Goal: Information Seeking & Learning: Learn about a topic

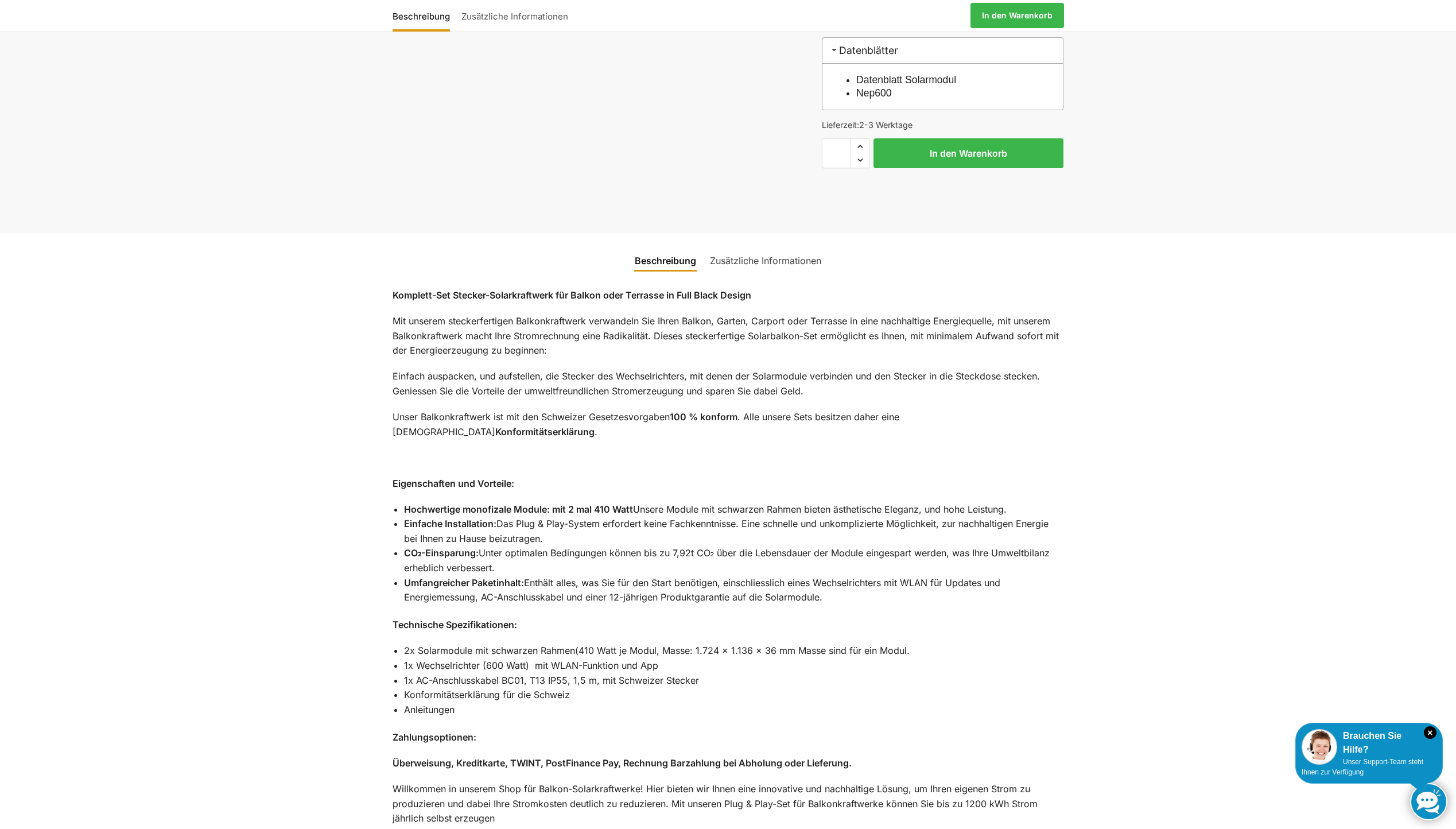
scroll to position [632, 0]
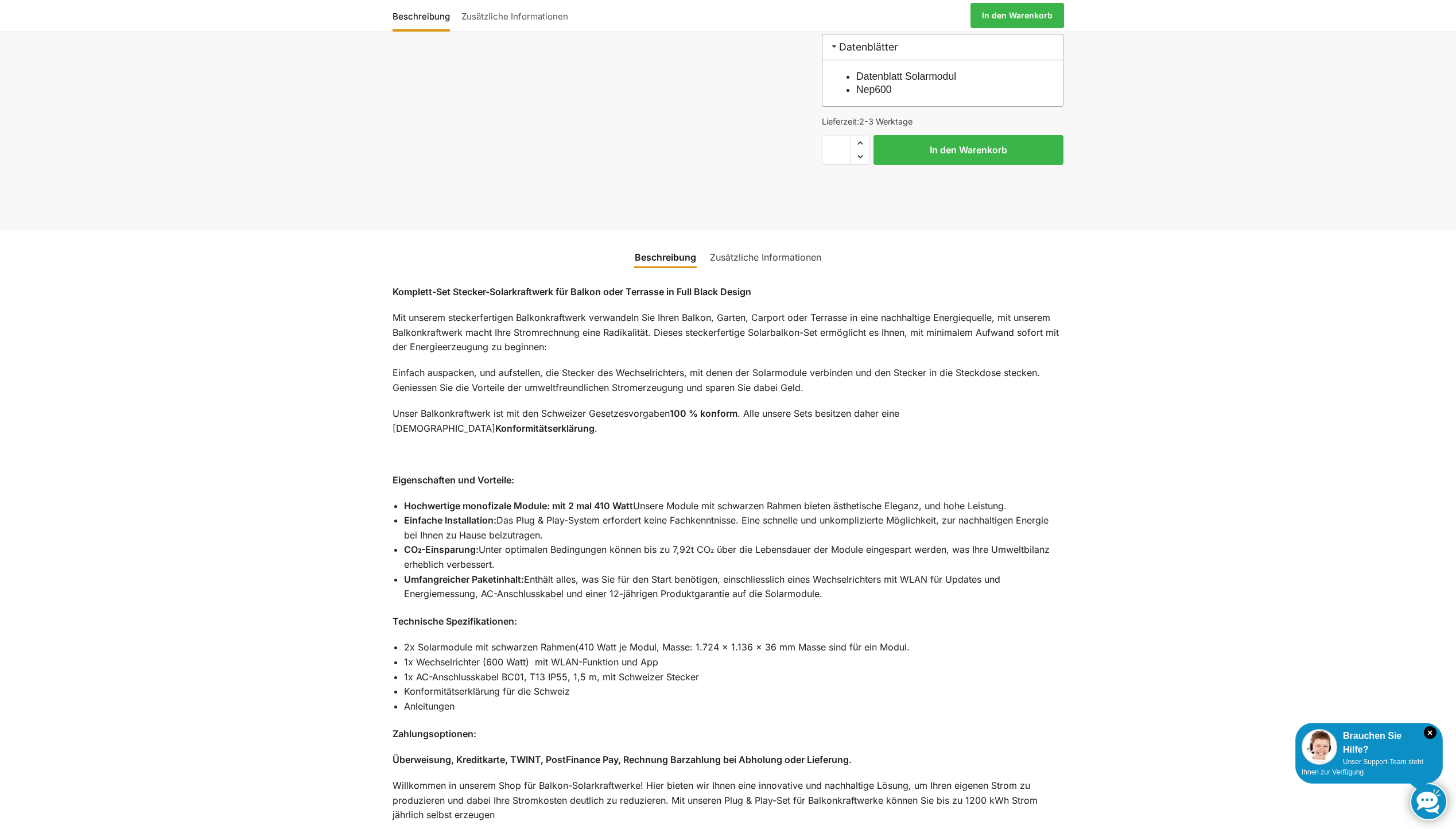
drag, startPoint x: 557, startPoint y: 636, endPoint x: 628, endPoint y: 637, distance: 71.0
click at [628, 655] on li "1x Wechselrichter (600 Watt) mit WLAN-Funktion und App" at bounding box center [734, 662] width 660 height 15
click at [500, 684] on li "Konformitätserklärung für die Schweiz" at bounding box center [734, 692] width 660 height 15
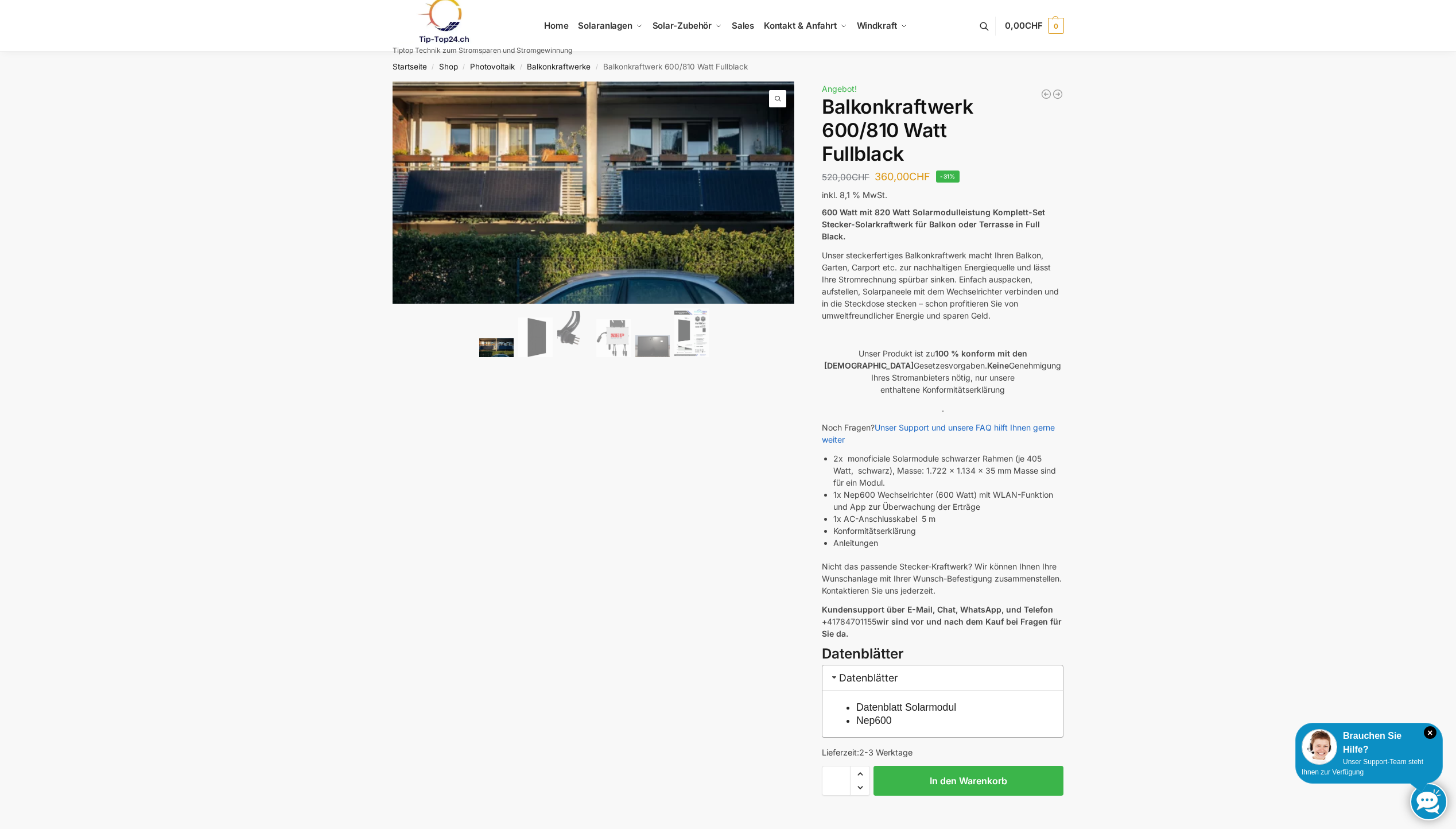
scroll to position [0, 0]
click at [548, 66] on link "Balkonkraftwerke" at bounding box center [559, 68] width 64 height 9
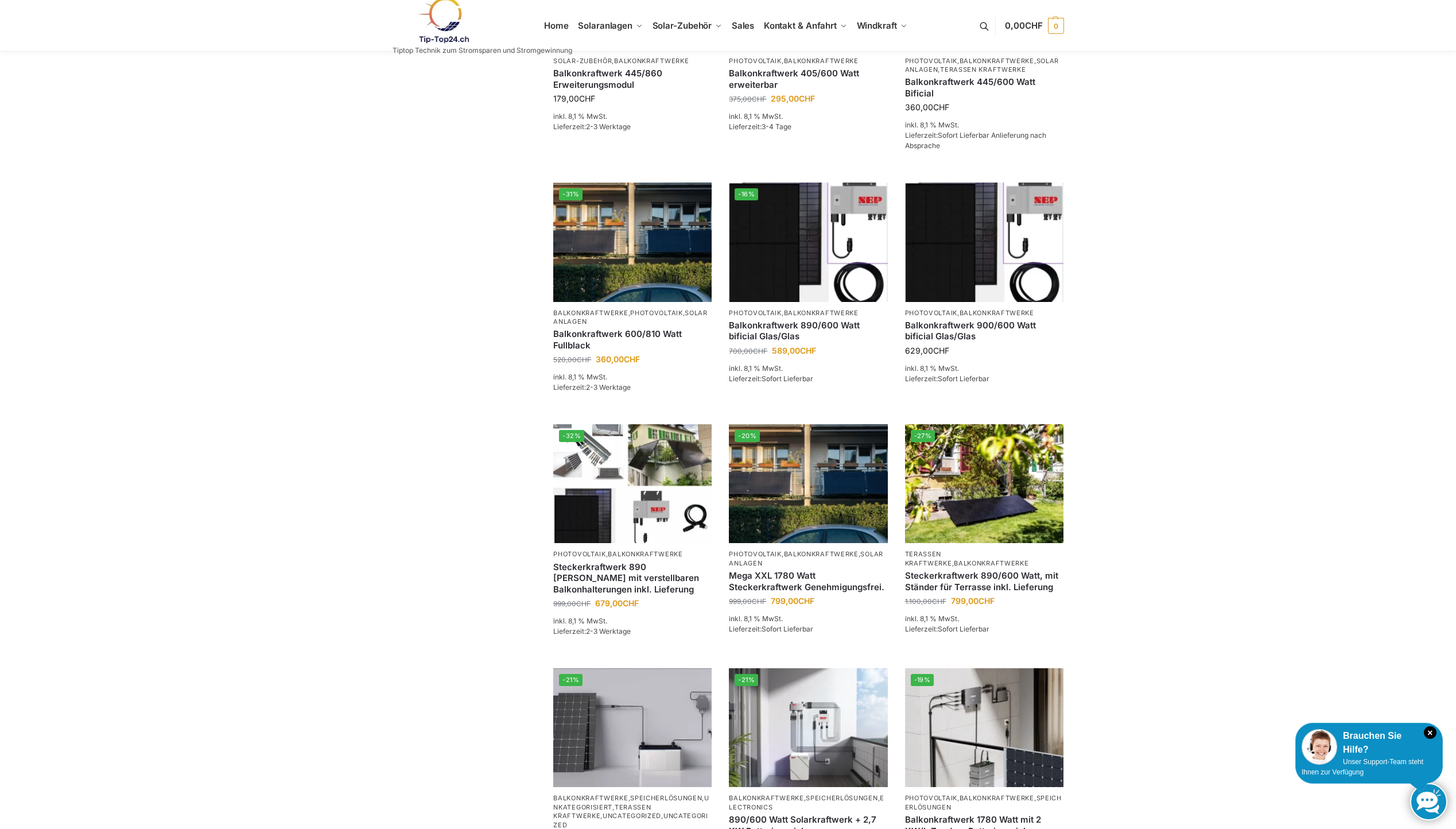
scroll to position [361, 0]
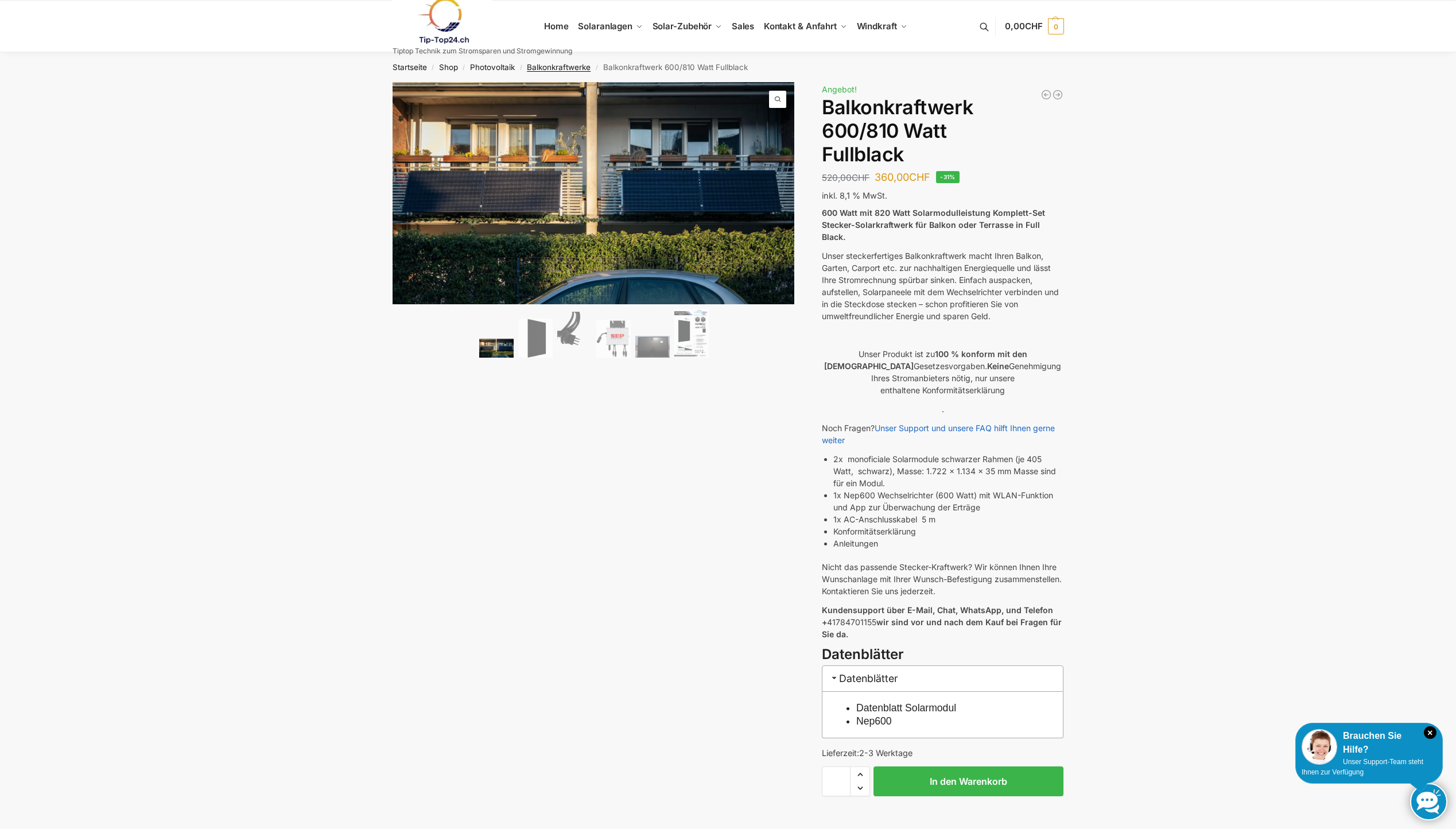
click at [551, 67] on link "Balkonkraftwerke" at bounding box center [559, 68] width 64 height 9
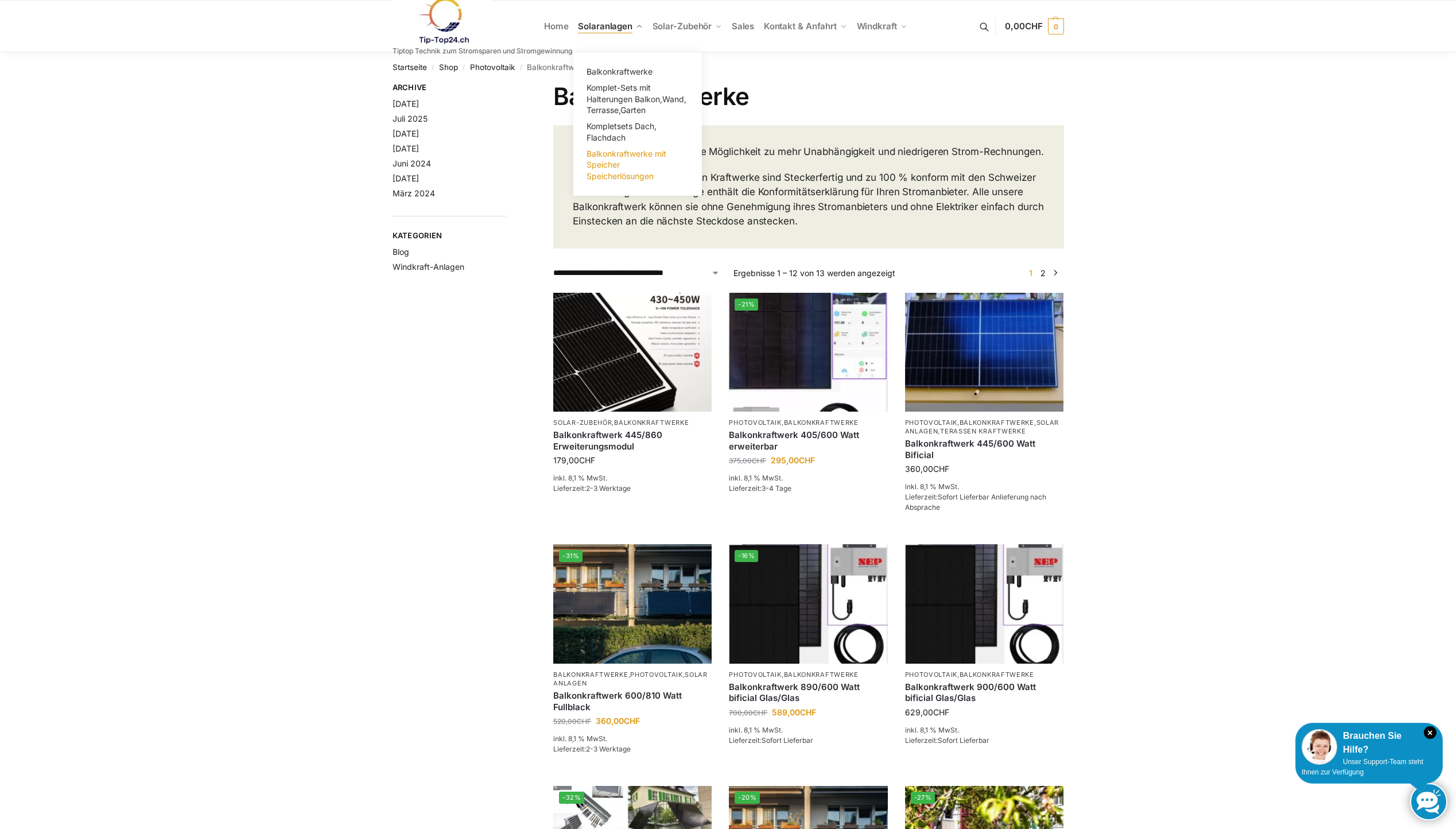
click at [597, 173] on span "Balkonkraftwerke mit Speicher Speicherlösungen" at bounding box center [626, 165] width 80 height 32
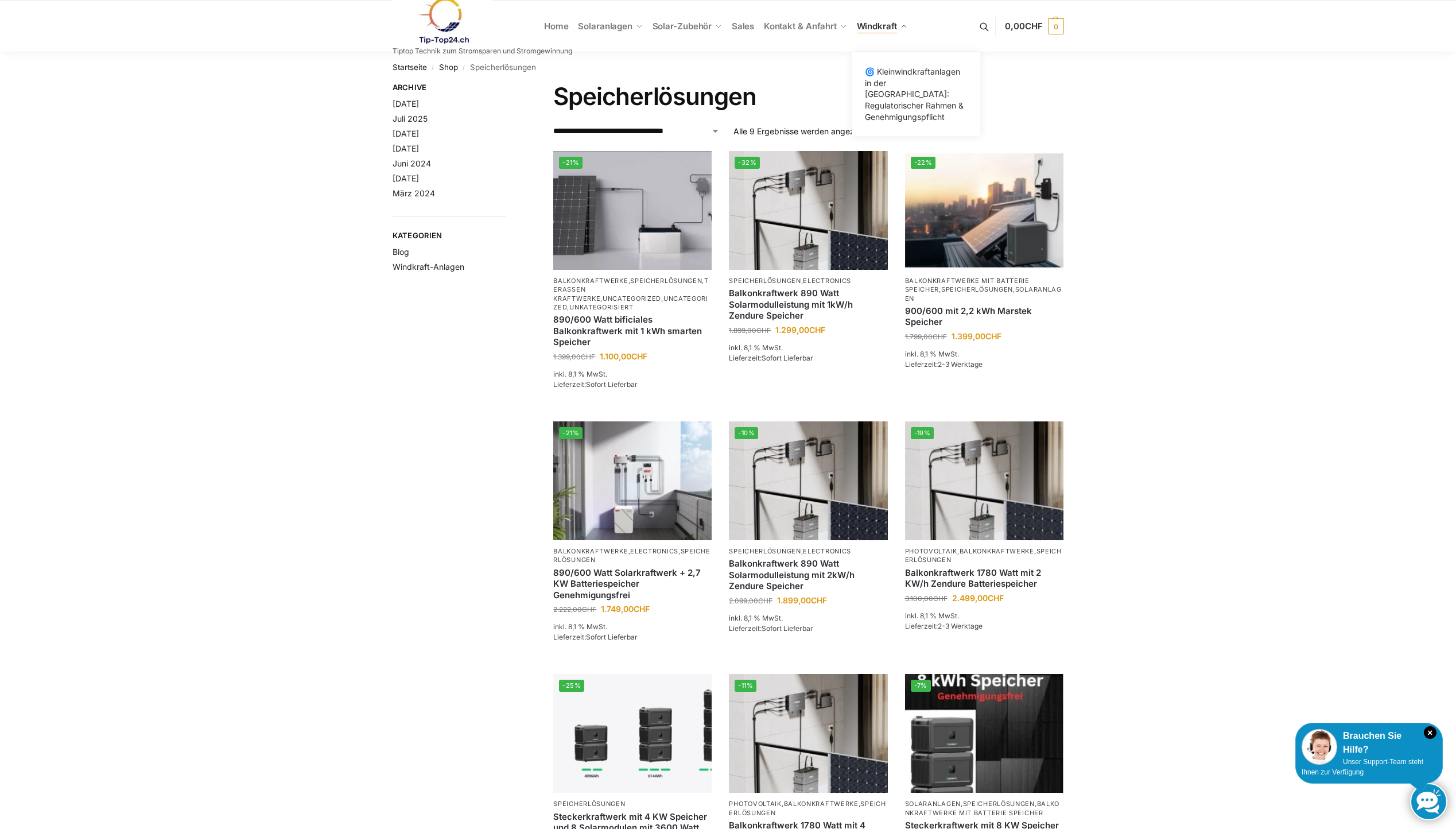
click at [877, 25] on span "Windkraft" at bounding box center [877, 26] width 40 height 11
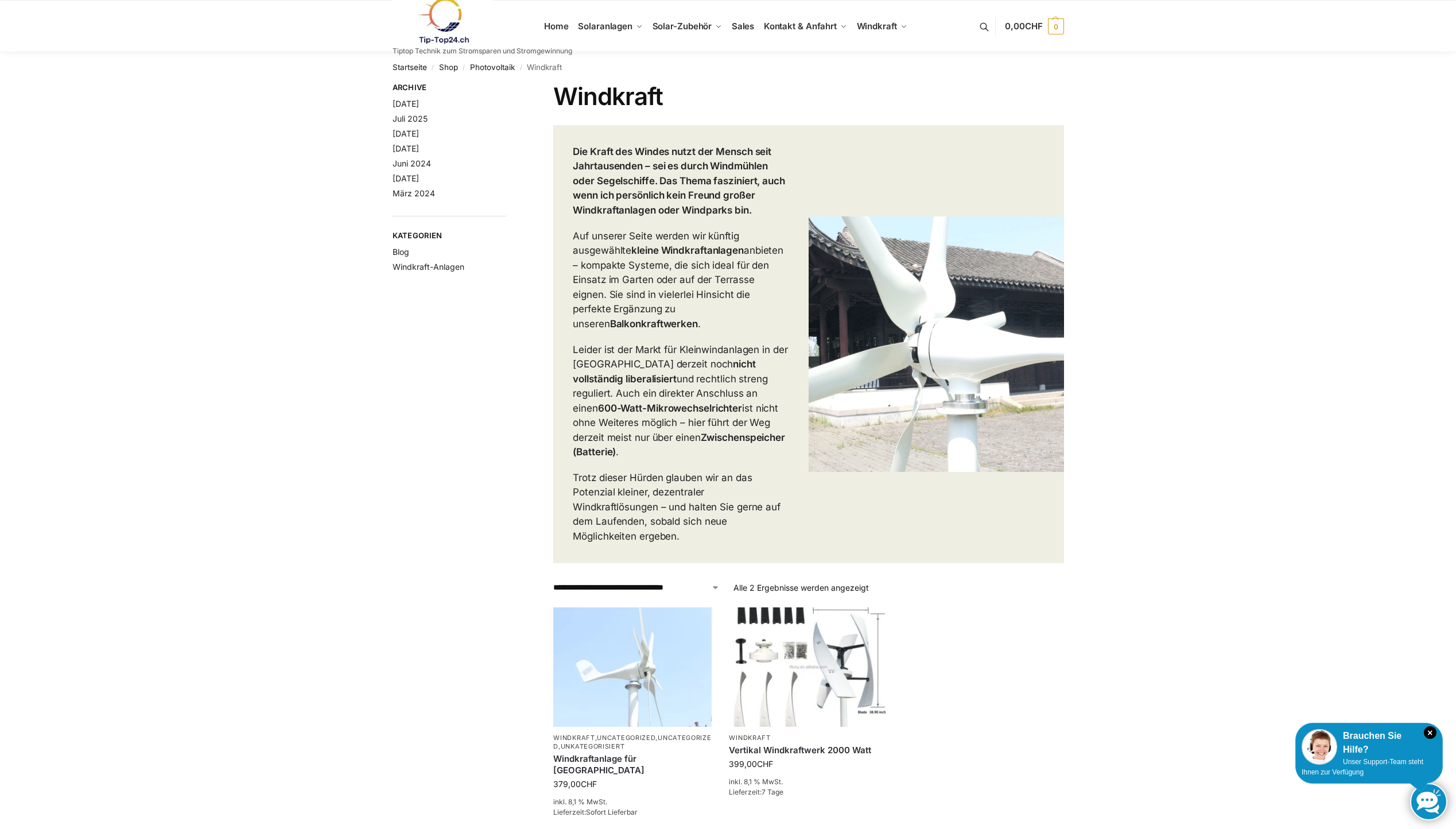
drag, startPoint x: 600, startPoint y: 395, endPoint x: 701, endPoint y: 397, distance: 101.0
click at [701, 397] on p "Leider ist der Markt für Kleinwindanlagen in der [GEOGRAPHIC_DATA] derzeit noch…" at bounding box center [680, 401] width 216 height 117
click at [604, 413] on strong "600-Watt-Mikrowechselrichter" at bounding box center [670, 407] width 144 height 11
drag, startPoint x: 603, startPoint y: 423, endPoint x: 759, endPoint y: 430, distance: 156.2
click at [759, 430] on p "Leider ist der Markt für Kleinwindanlagen in der Schweiz derzeit noch nicht vol…" at bounding box center [680, 401] width 216 height 117
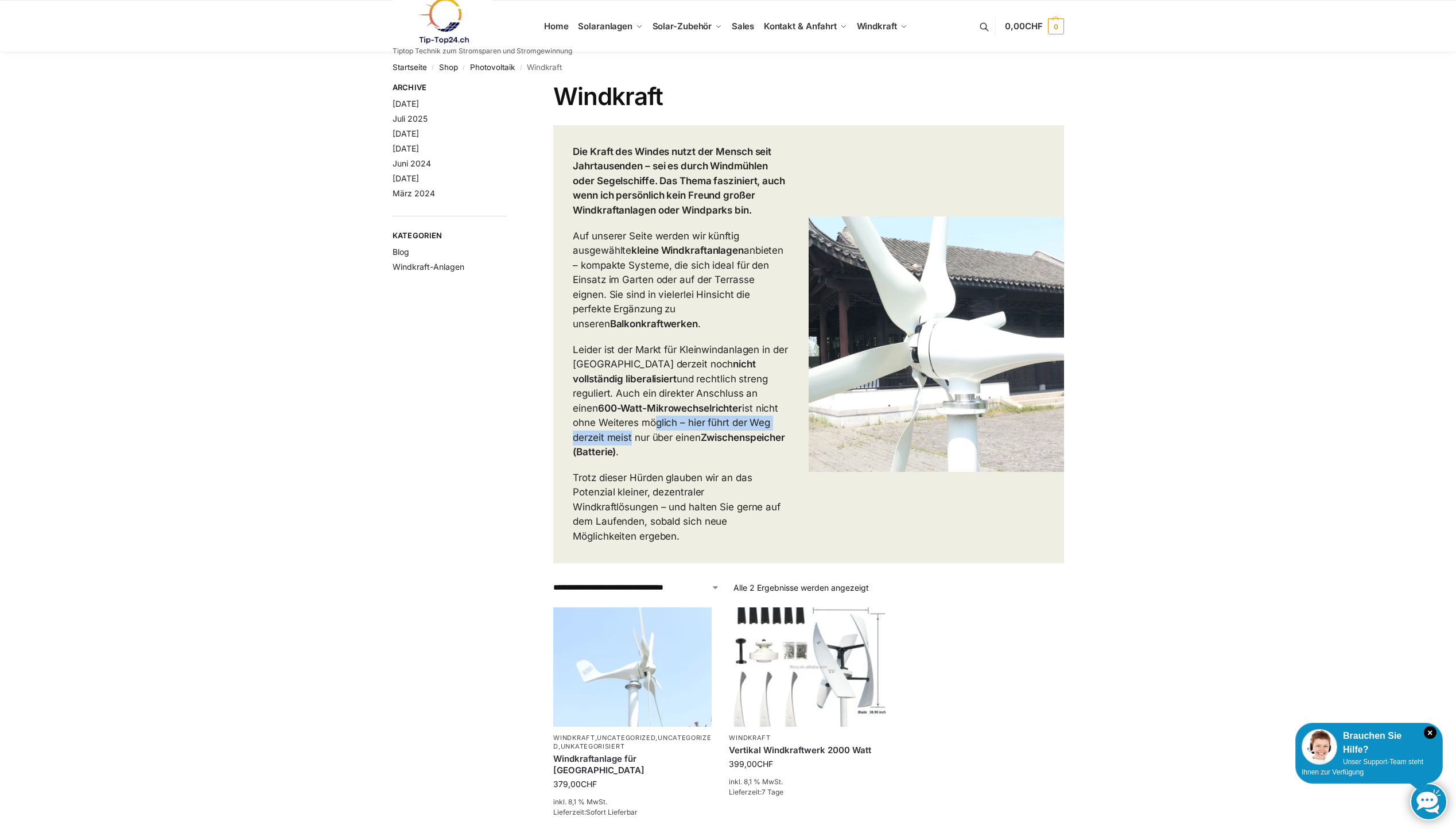
drag, startPoint x: 759, startPoint y: 430, endPoint x: 586, endPoint y: 454, distance: 174.7
click at [584, 470] on p "Trotz dieser Hürden glauben wir an das Potenzial kleiner, dezentraler Windkraft…" at bounding box center [680, 507] width 216 height 74
drag, startPoint x: 600, startPoint y: 424, endPoint x: 738, endPoint y: 428, distance: 138.1
click at [738, 428] on p "Leider ist der Markt für Kleinwindanlagen in der Schweiz derzeit noch nicht vol…" at bounding box center [680, 401] width 216 height 117
click at [583, 454] on div "Die Kraft des Windes nutzt der Mensch seit Jahrtausenden – sei es durch Windmüh…" at bounding box center [681, 344] width 256 height 438
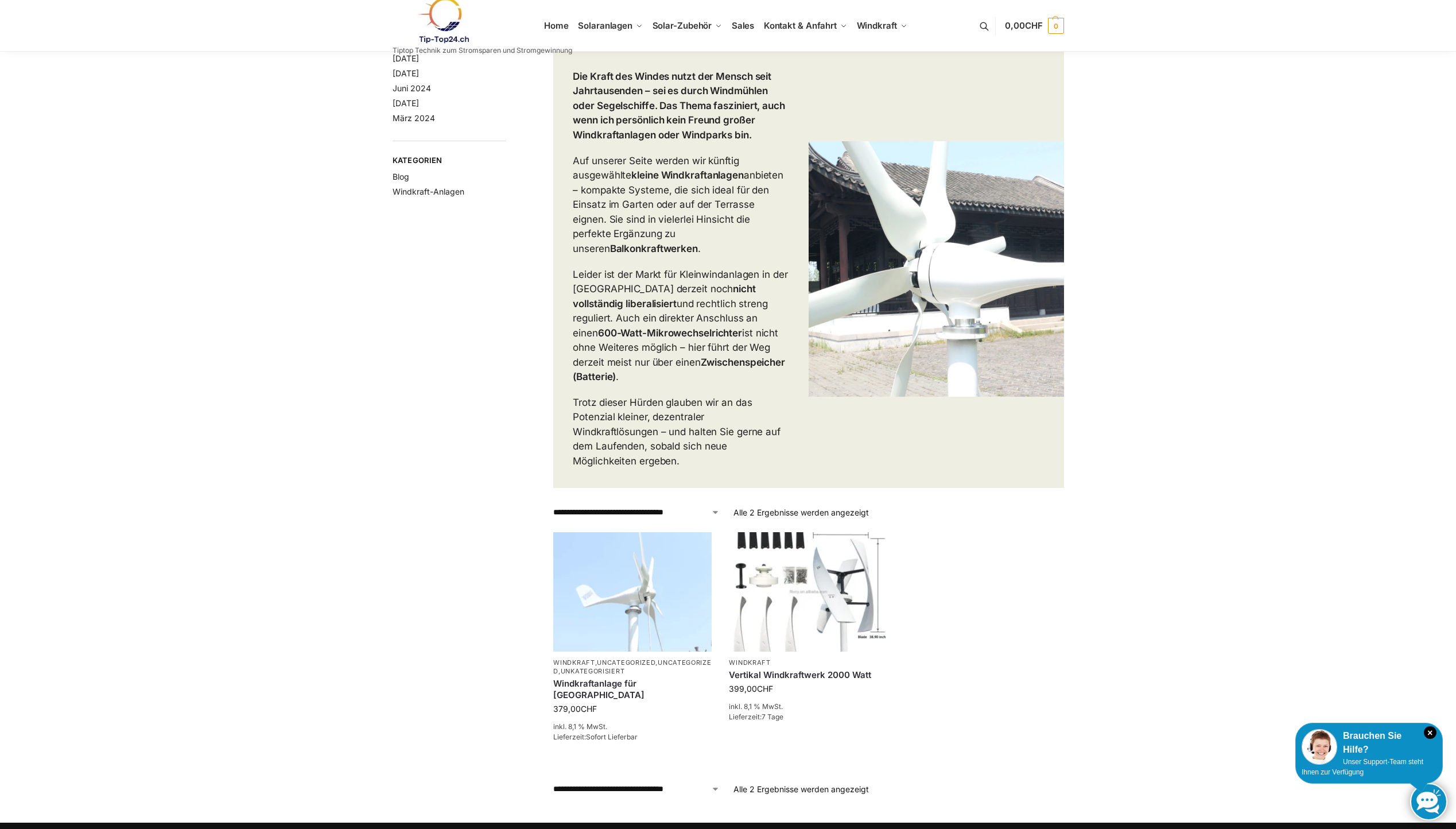
scroll to position [115, 0]
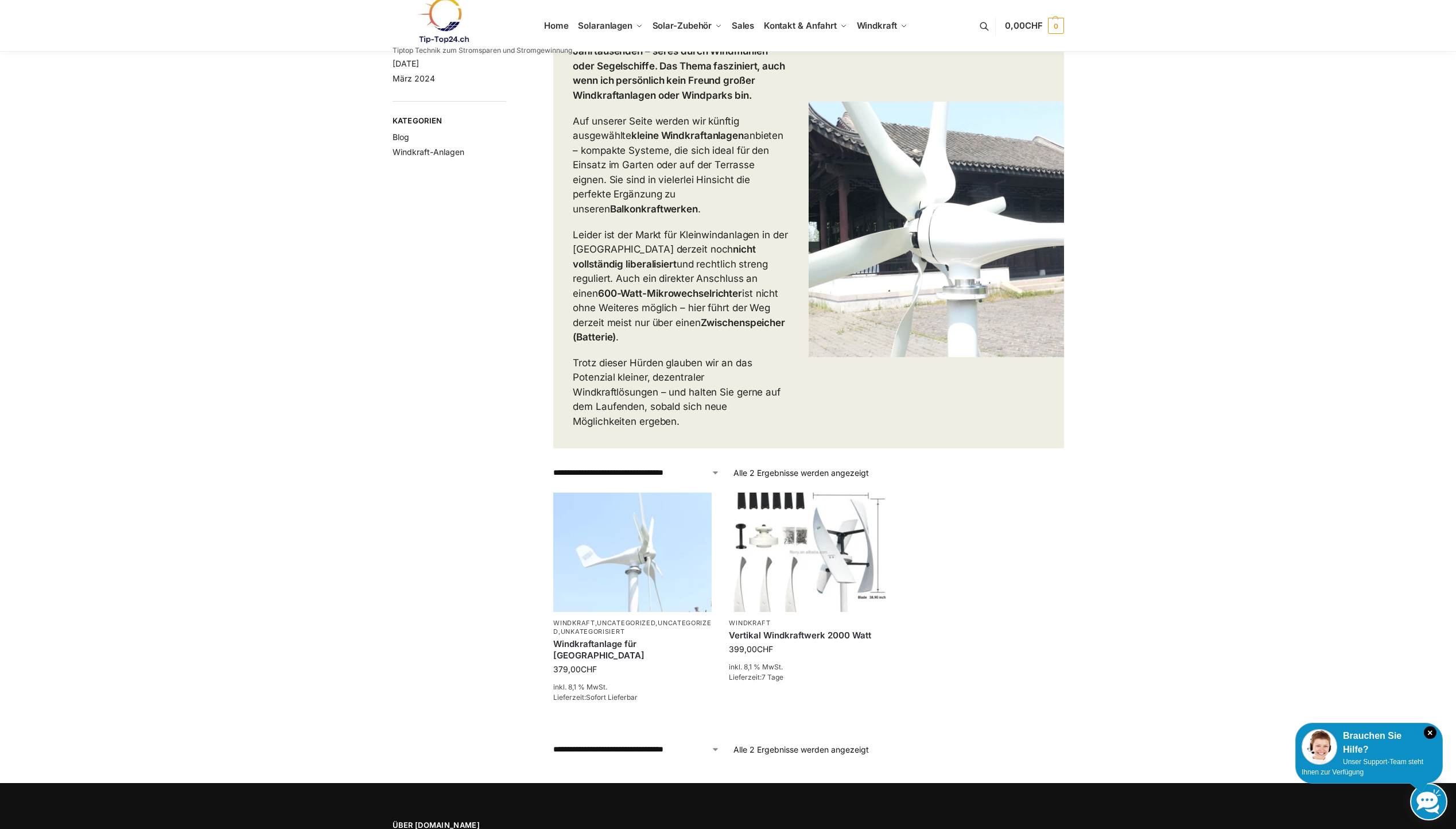
drag, startPoint x: 573, startPoint y: 351, endPoint x: 747, endPoint y: 404, distance: 181.9
click at [747, 404] on p "Trotz dieser Hürden glauben wir an das Potenzial kleiner, dezentraler Windkraft…" at bounding box center [680, 393] width 216 height 74
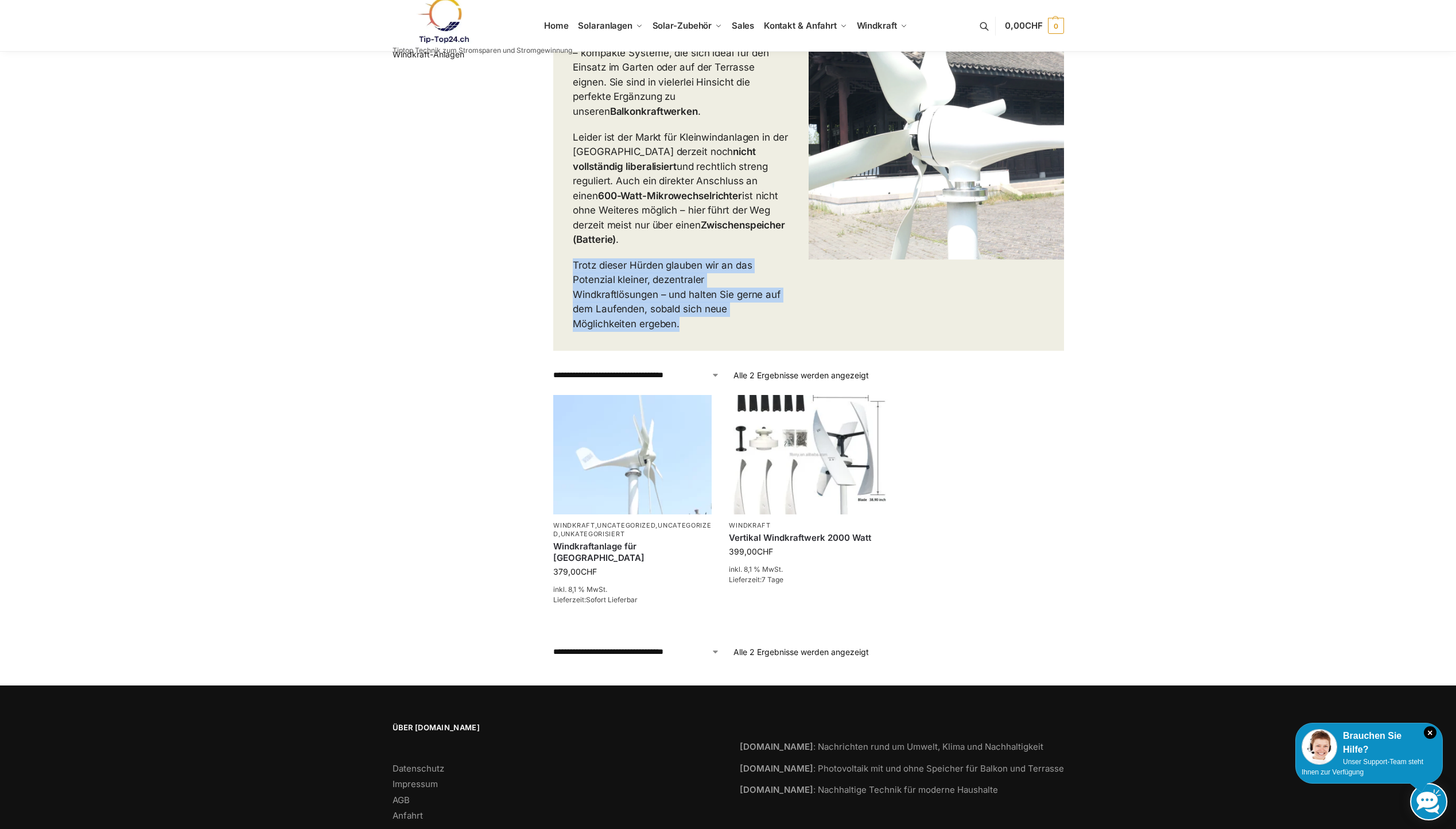
scroll to position [220, 0]
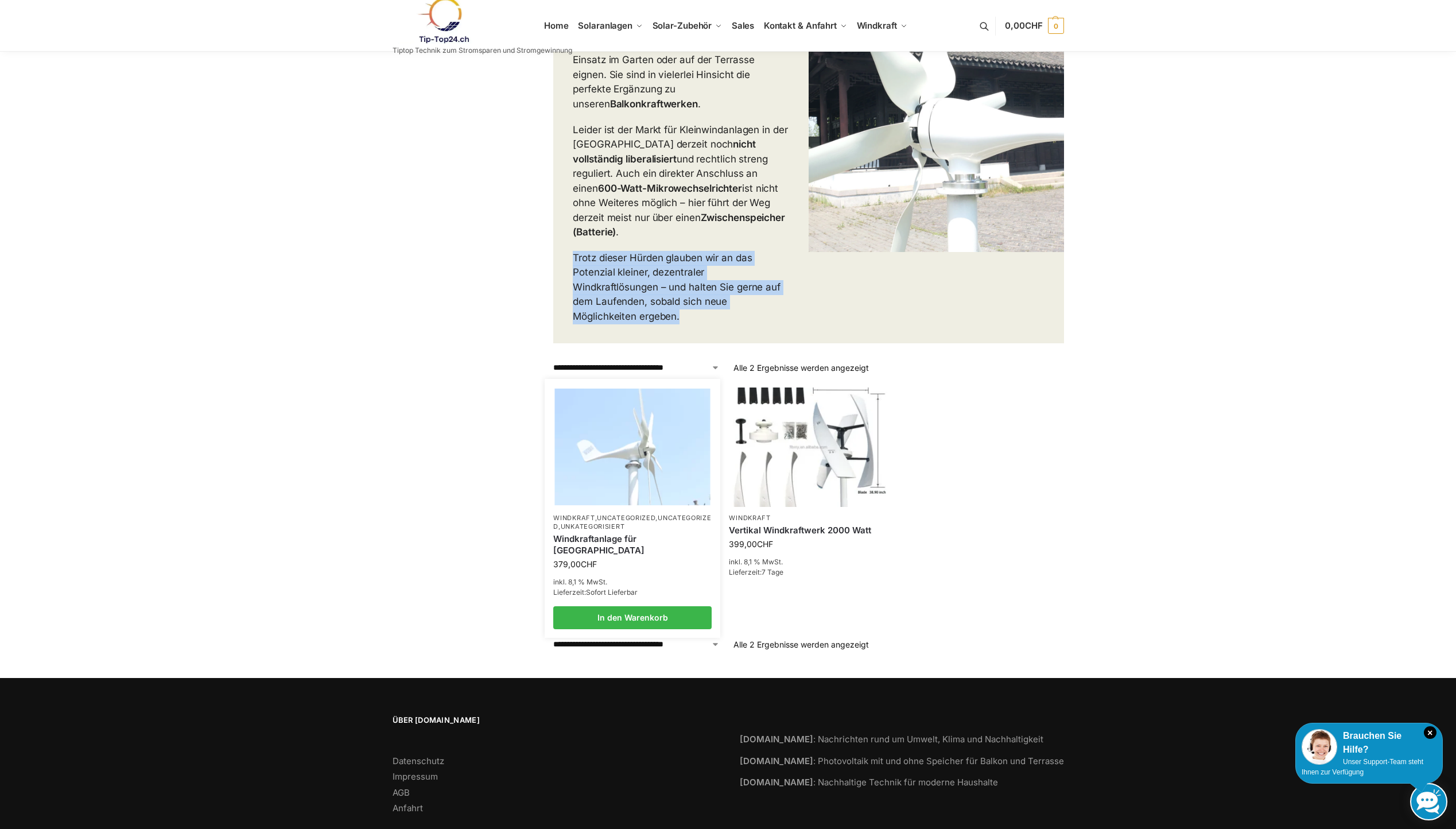
click at [622, 533] on link "Windkraftanlage für Garten Terrasse" at bounding box center [632, 544] width 159 height 22
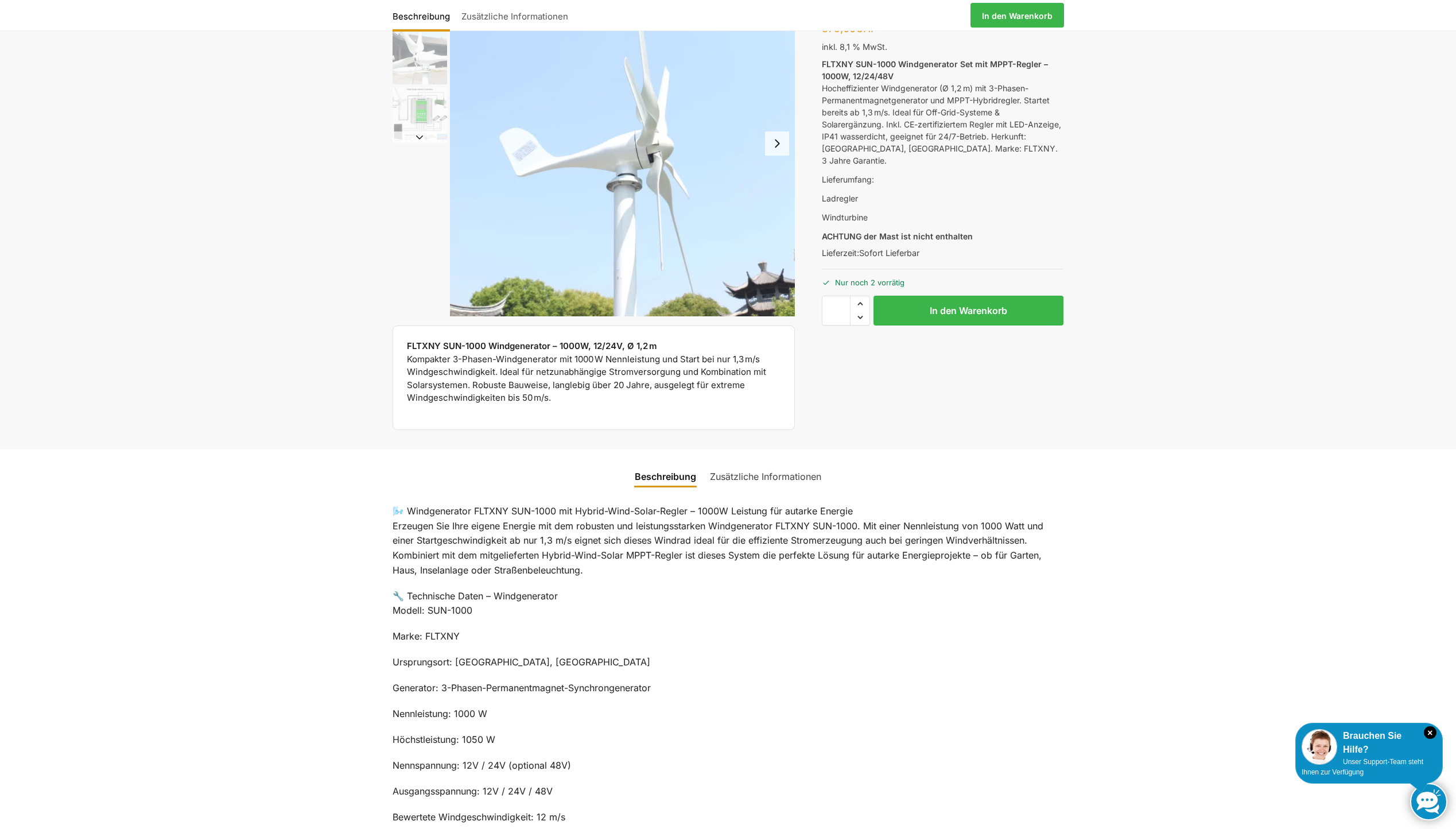
scroll to position [115, 0]
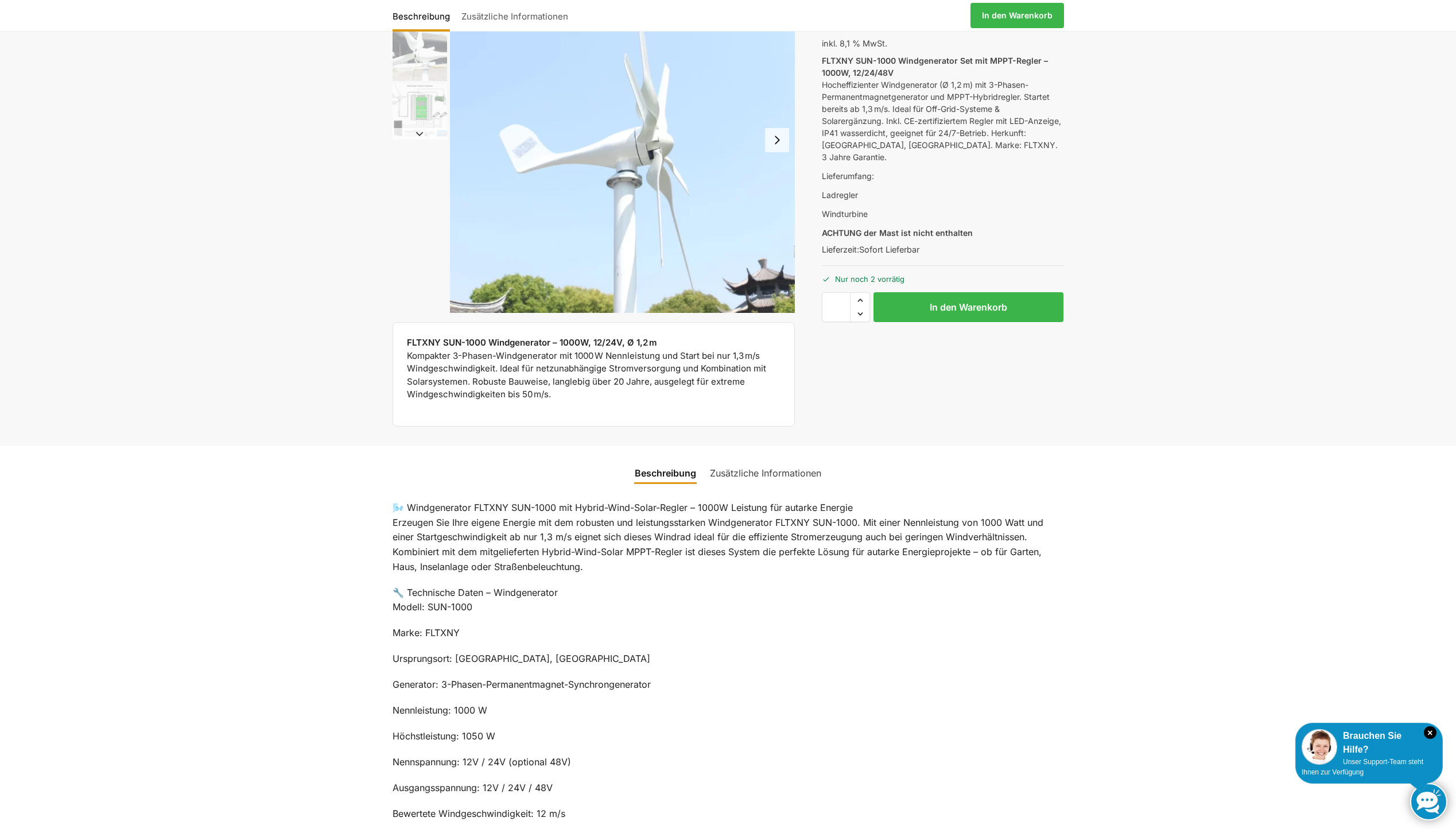
drag, startPoint x: 458, startPoint y: 523, endPoint x: 740, endPoint y: 521, distance: 282.0
click at [740, 521] on p "🌬️ Windgenerator FLTXNY SUN-1000 mit Hybrid-Wind-Solar-Regler – 1000W Leistung …" at bounding box center [729, 537] width 672 height 74
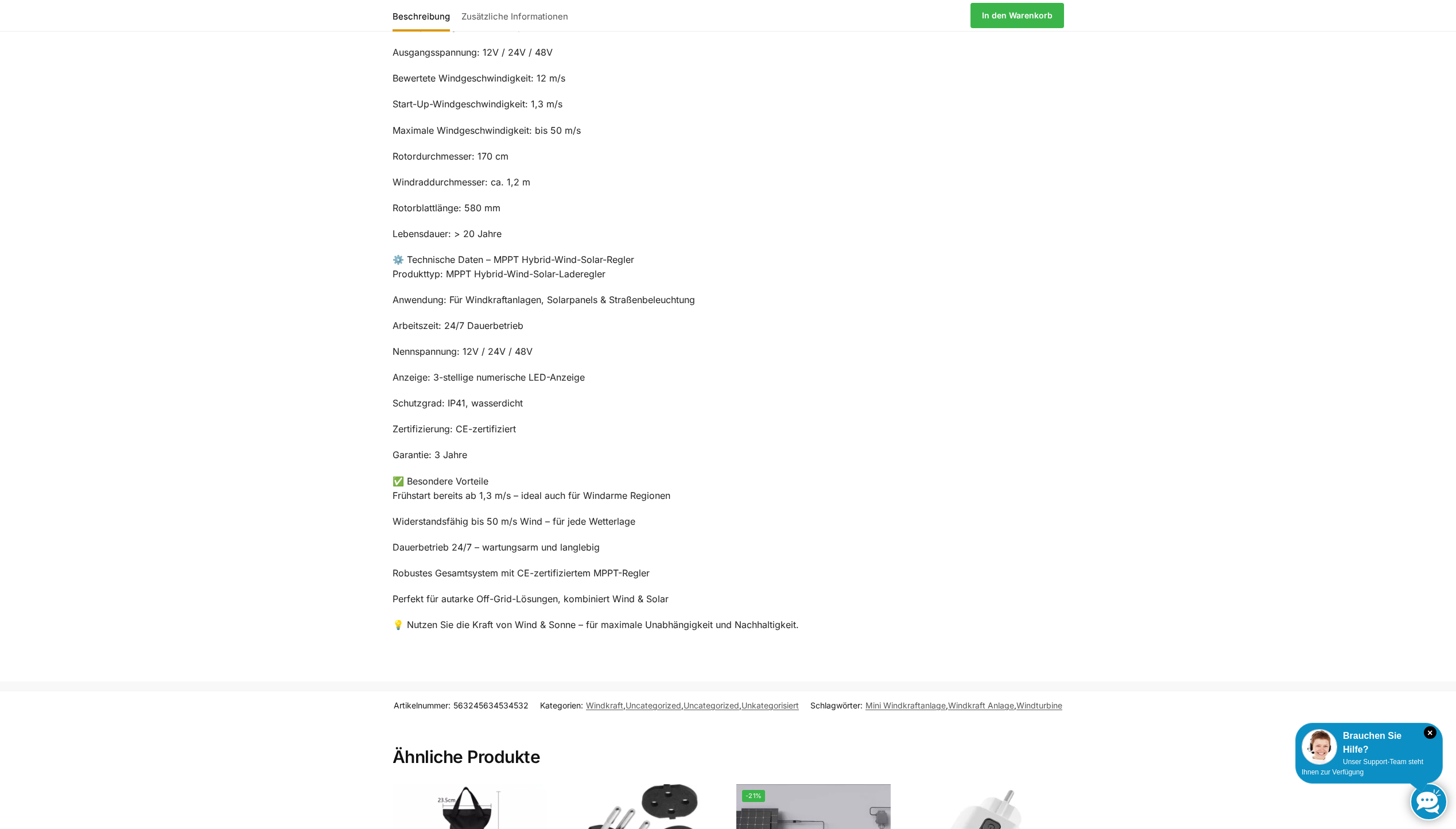
scroll to position [861, 0]
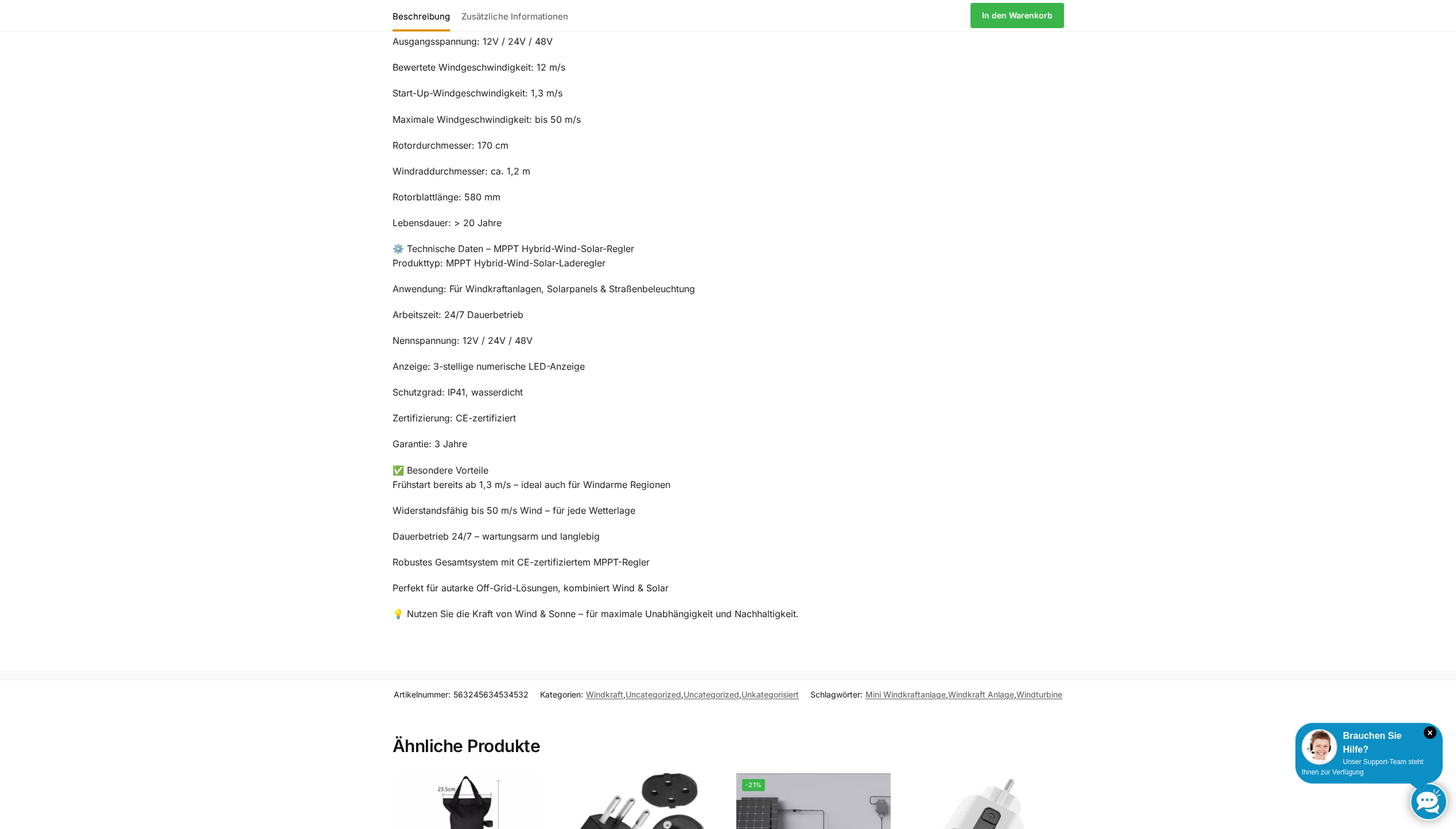
drag, startPoint x: 398, startPoint y: 588, endPoint x: 685, endPoint y: 582, distance: 287.1
click at [685, 582] on p "Perfekt für autarke Off-Grid-Lösungen, kombiniert Wind & Solar" at bounding box center [729, 588] width 672 height 15
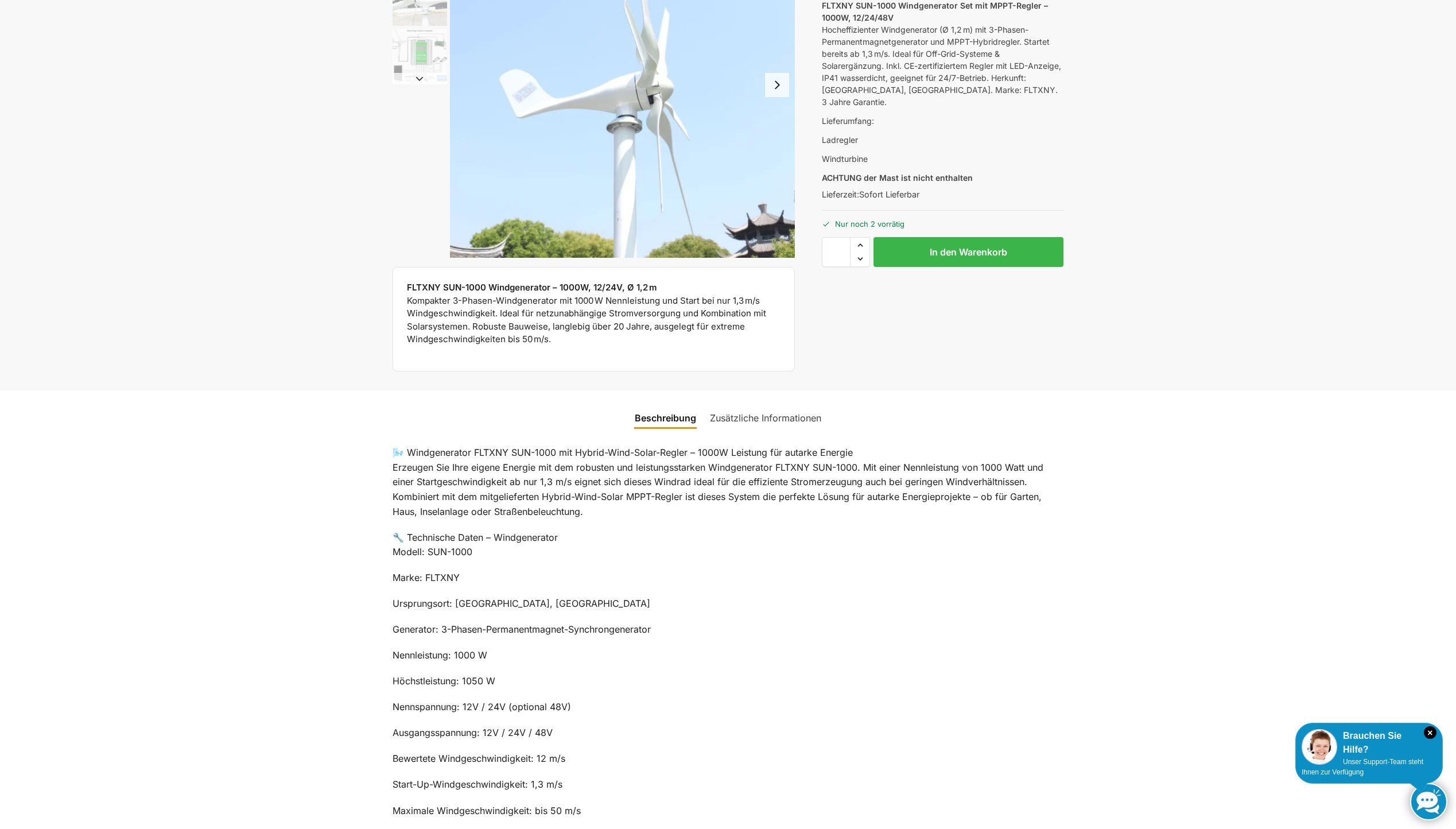
scroll to position [0, 0]
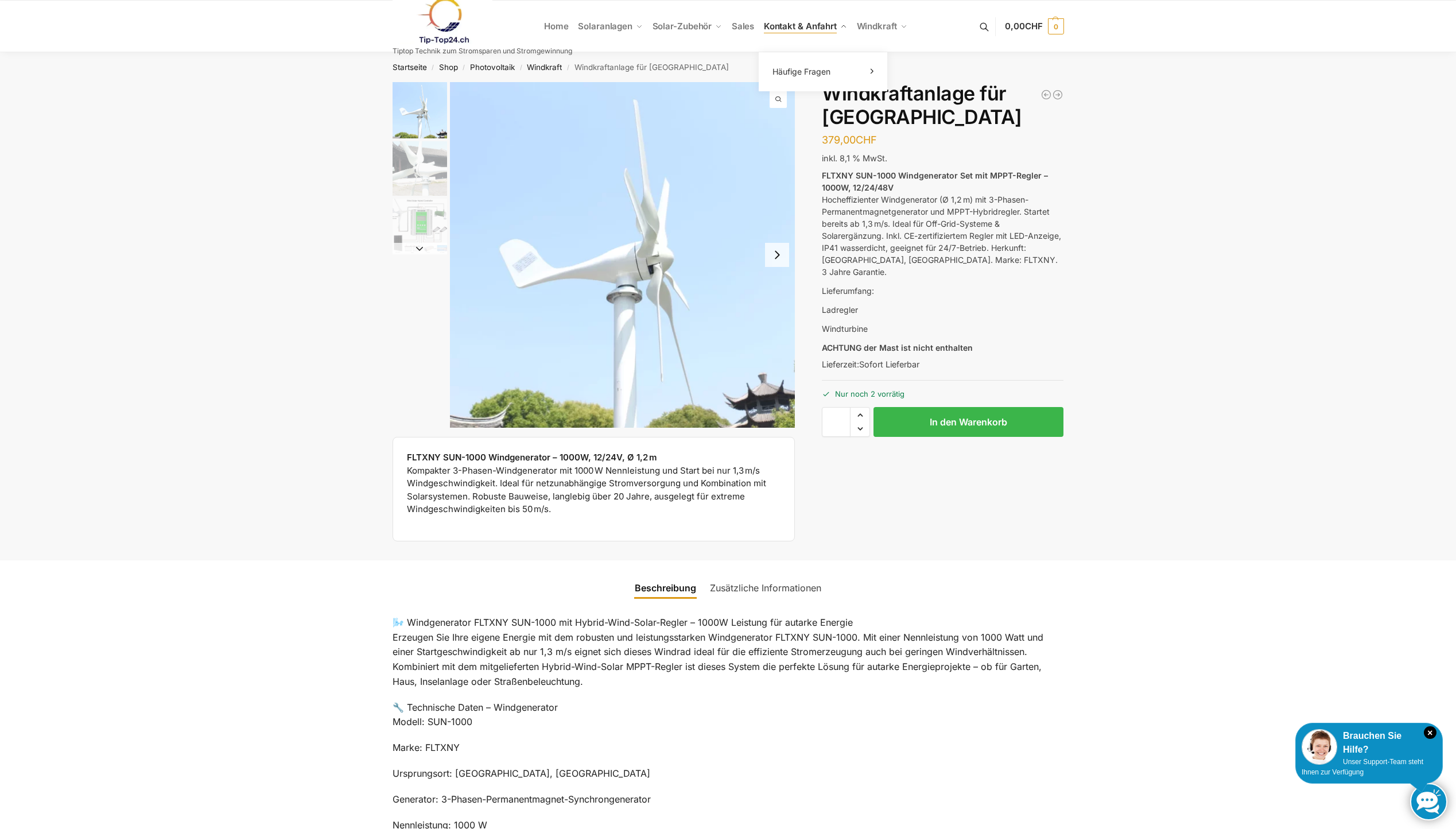
click at [790, 25] on span "Kontakt & Anfahrt" at bounding box center [800, 26] width 73 height 11
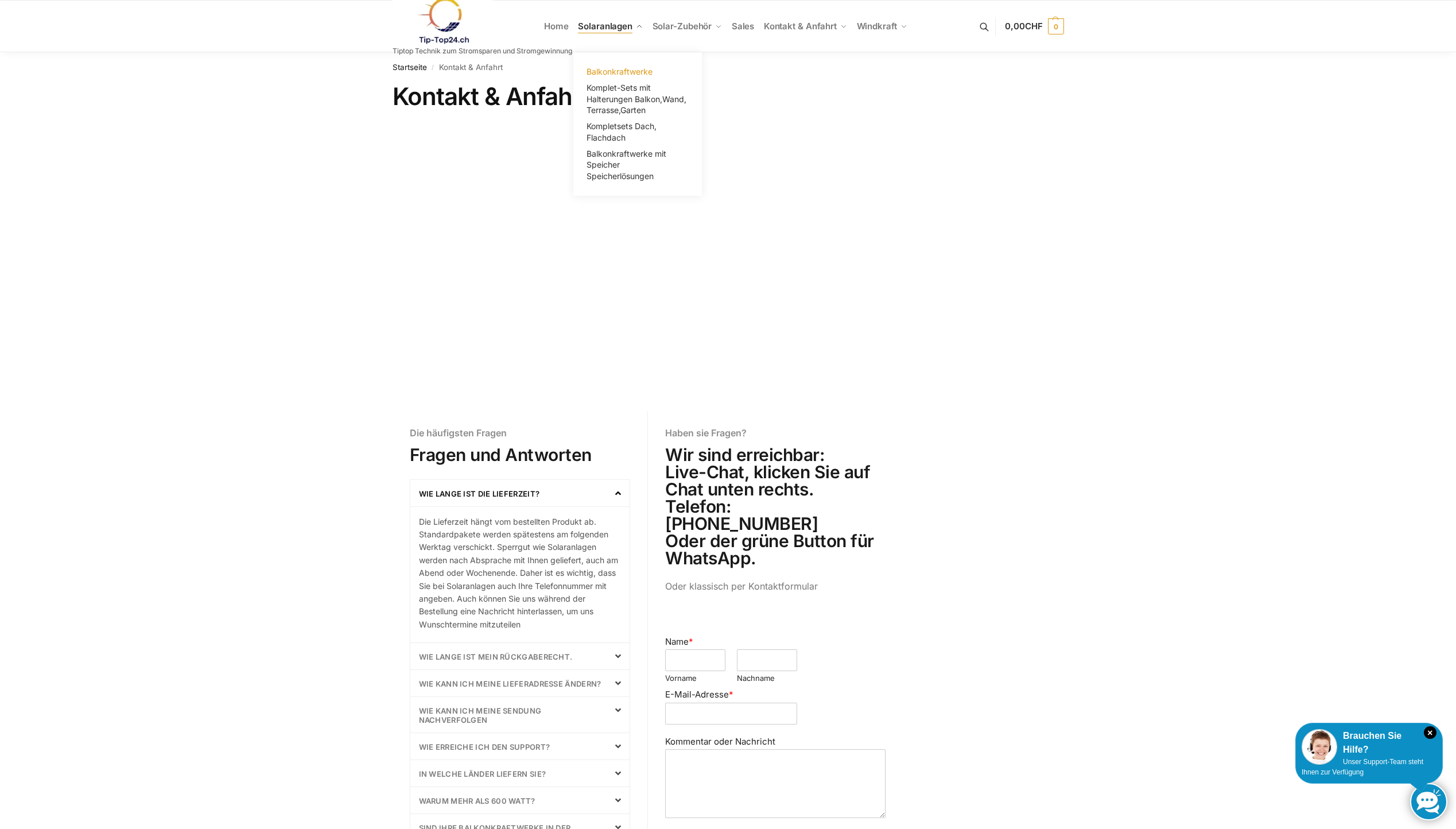
click at [603, 70] on span "Balkonkraftwerke" at bounding box center [620, 72] width 66 height 10
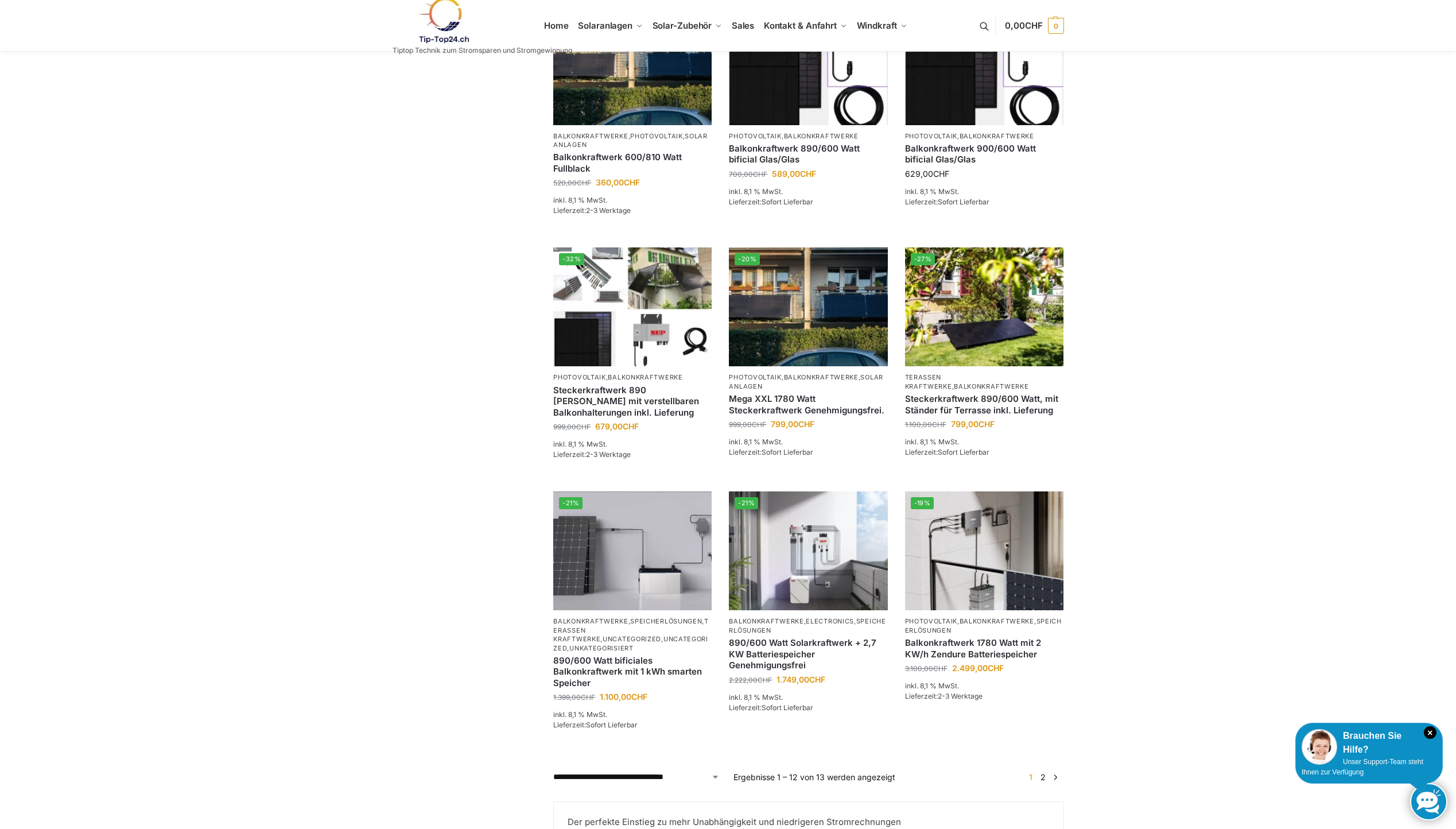
scroll to position [632, 0]
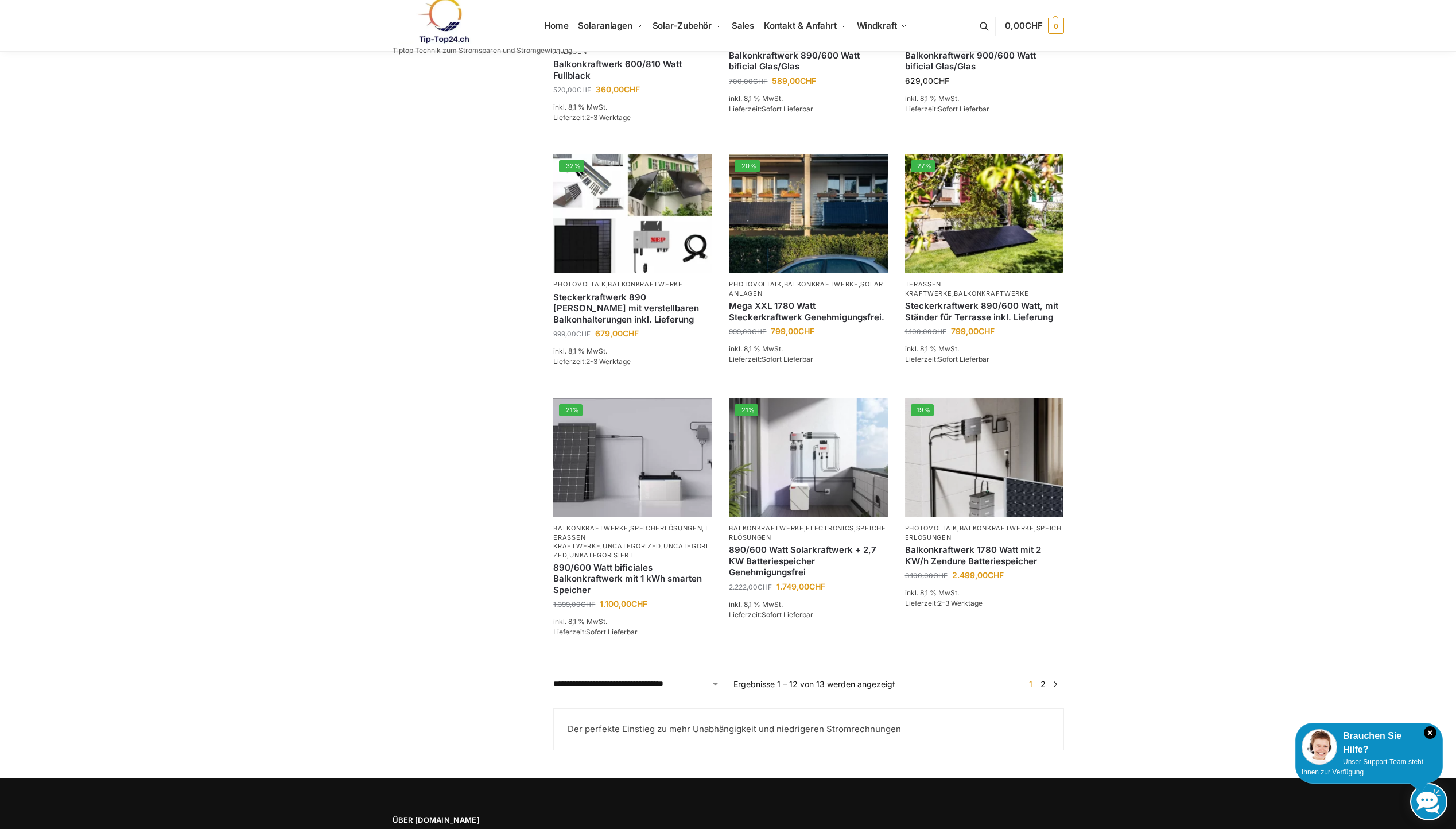
click at [1042, 686] on link "2" at bounding box center [1043, 684] width 11 height 10
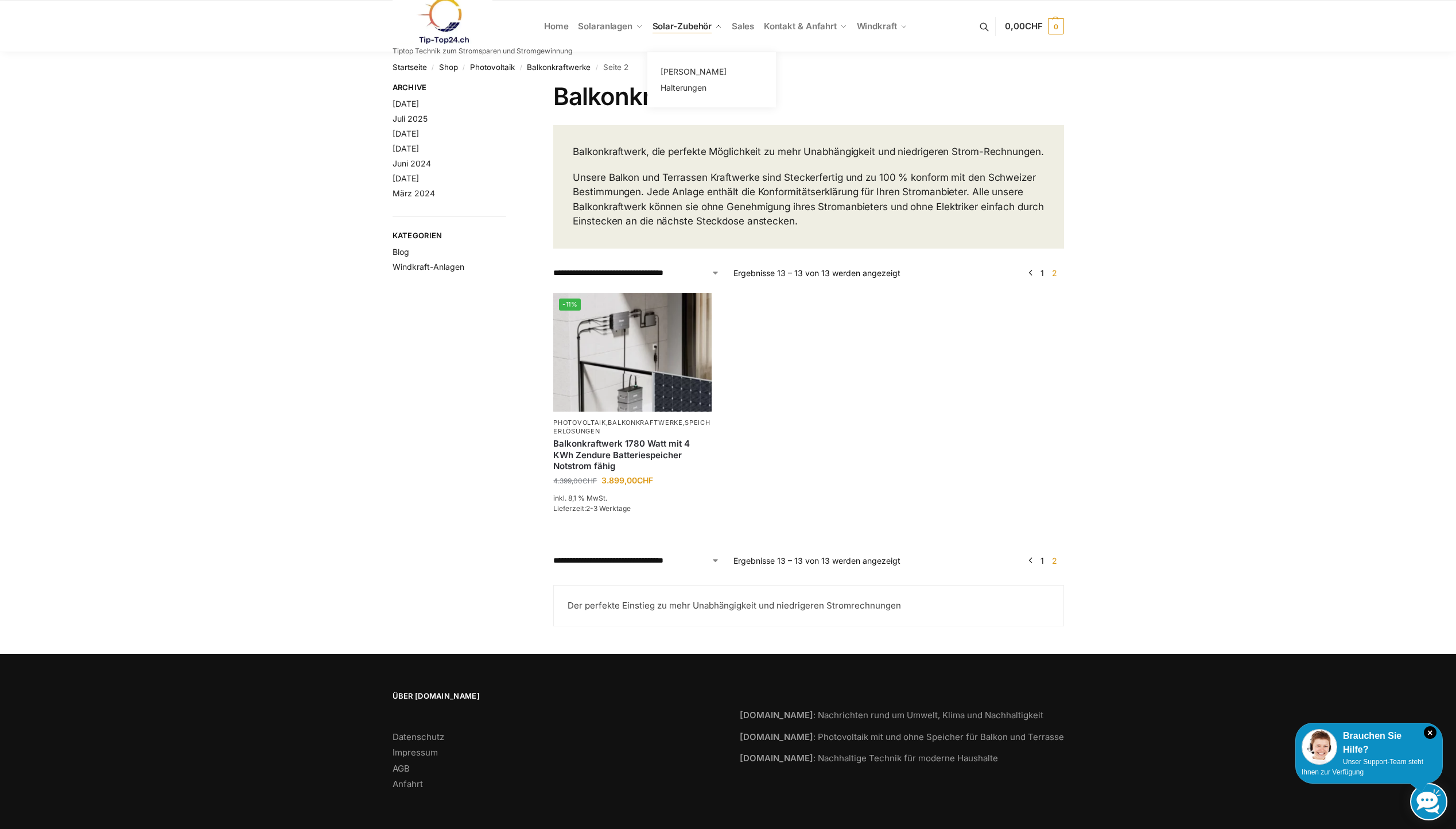
click at [674, 26] on span "Solar-Zubehör" at bounding box center [682, 26] width 60 height 11
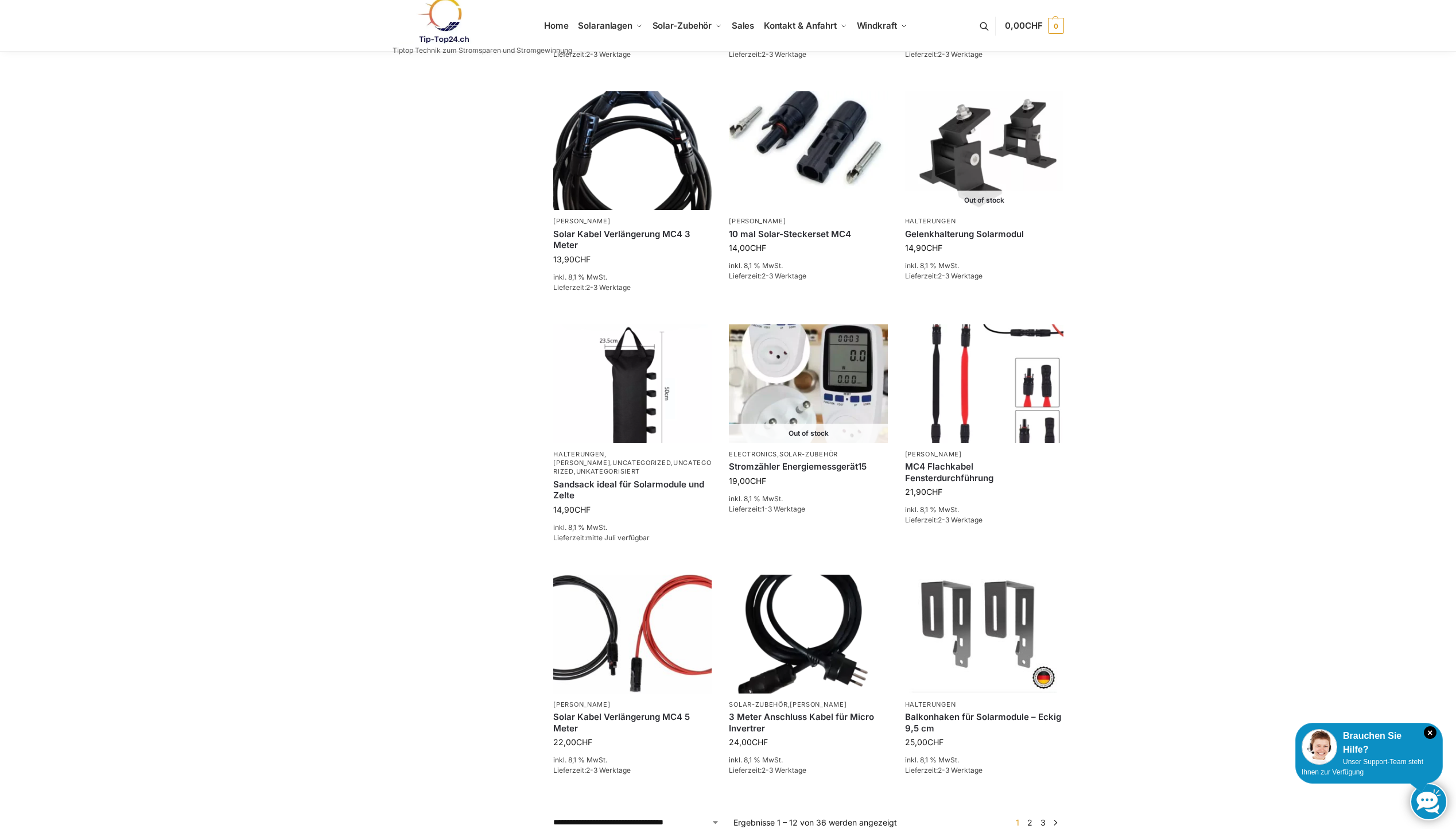
scroll to position [517, 0]
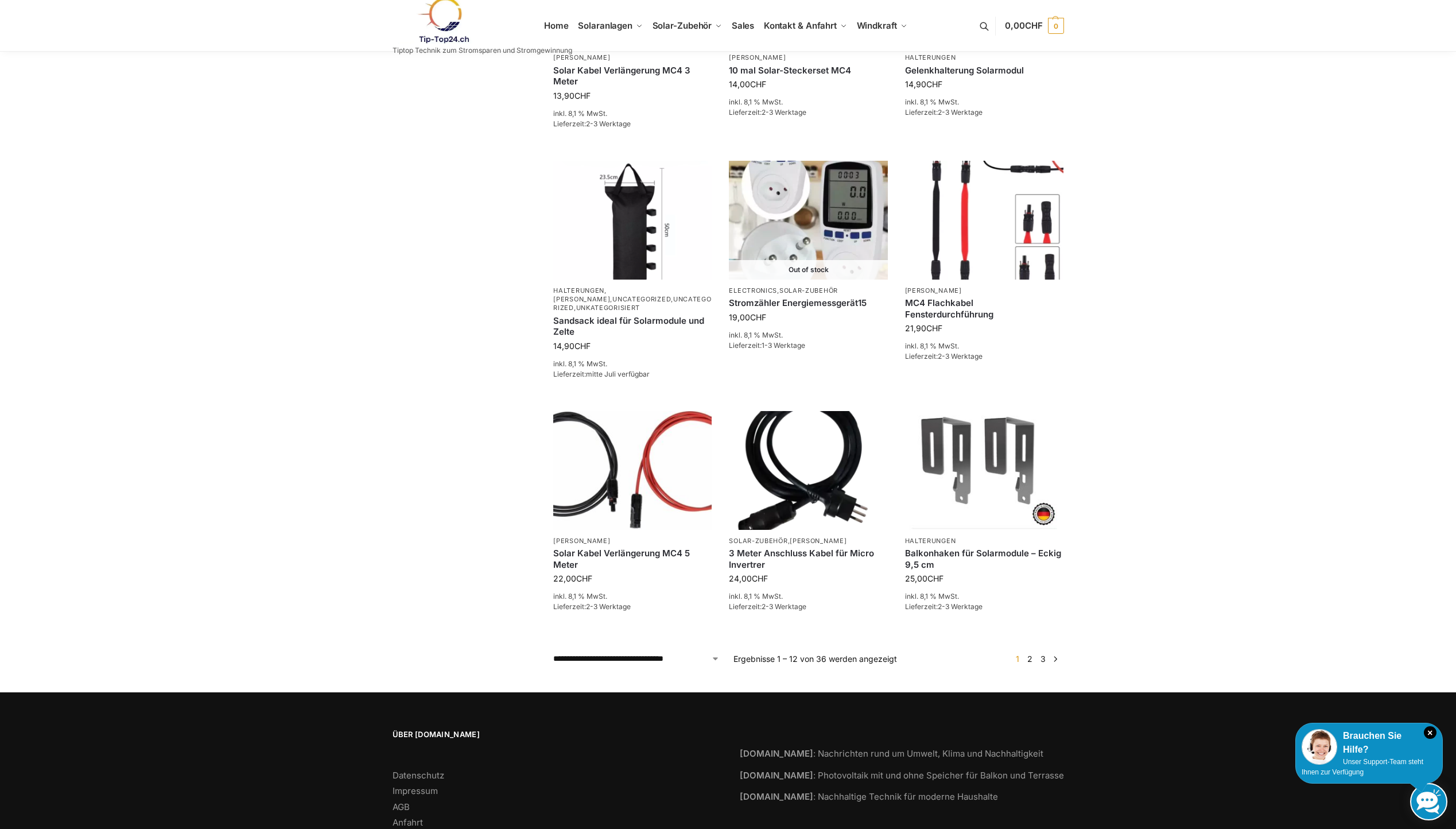
click at [1029, 658] on link "2" at bounding box center [1030, 658] width 11 height 10
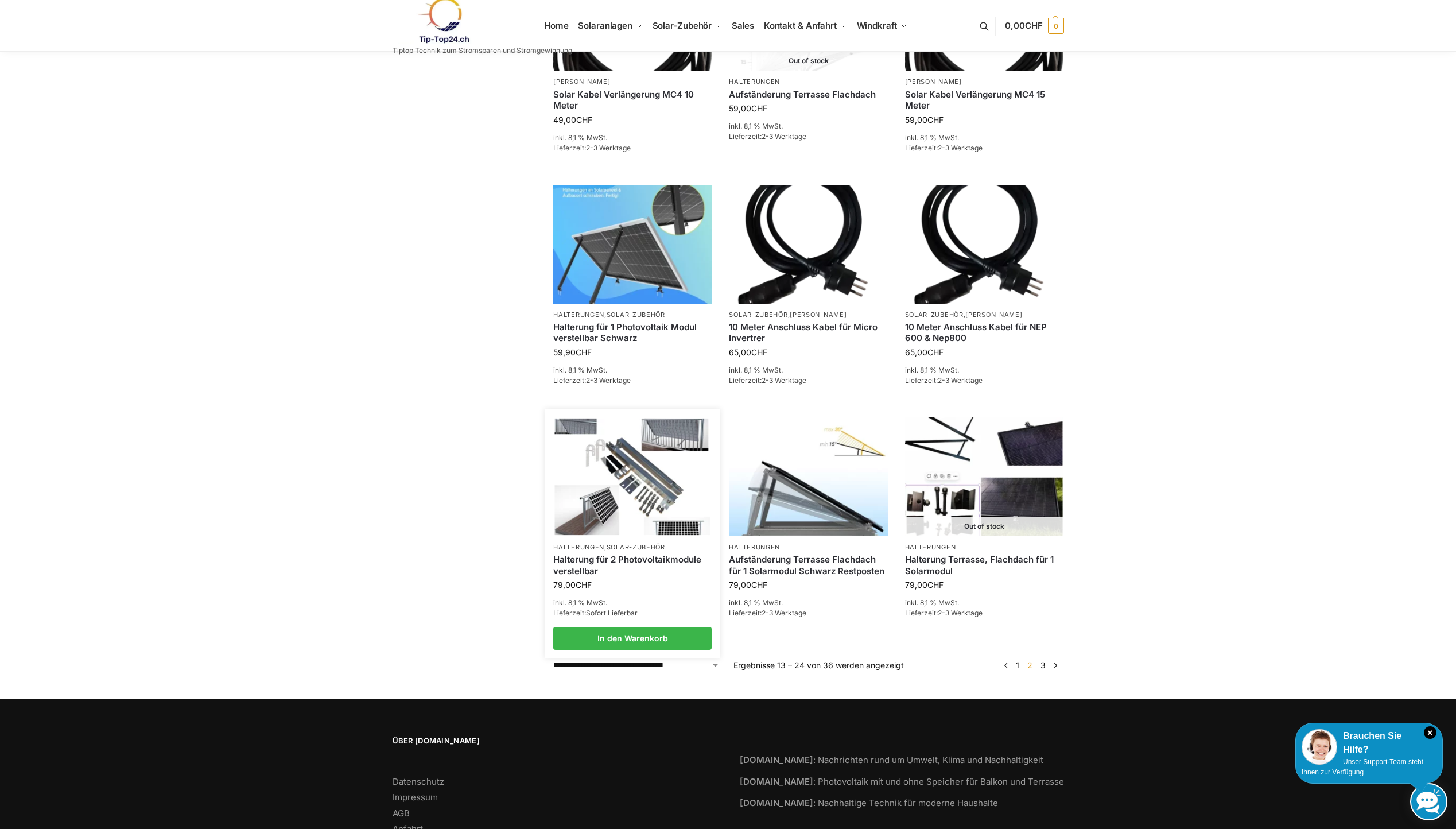
scroll to position [559, 0]
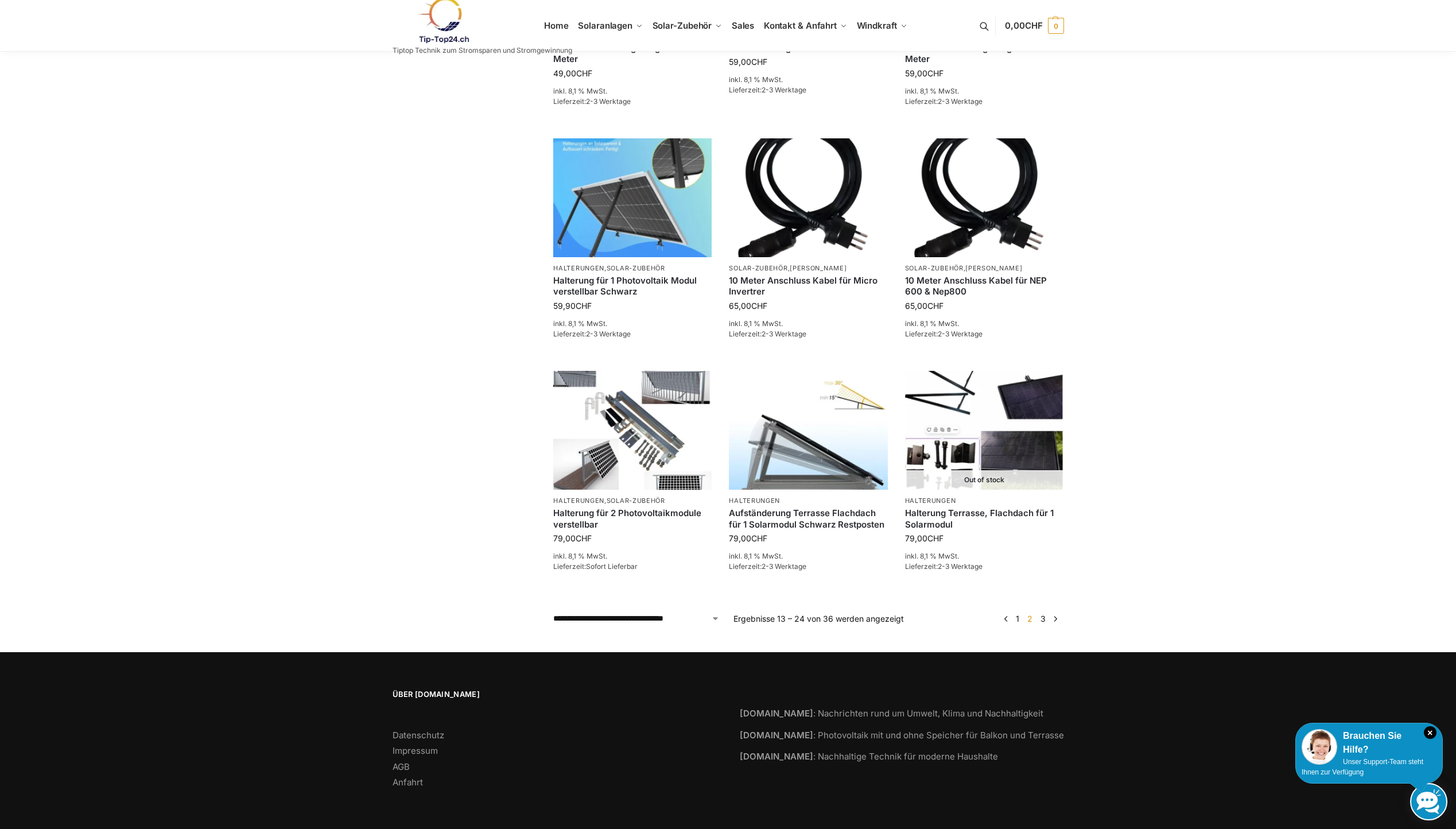
click at [1044, 619] on link "3" at bounding box center [1043, 618] width 11 height 10
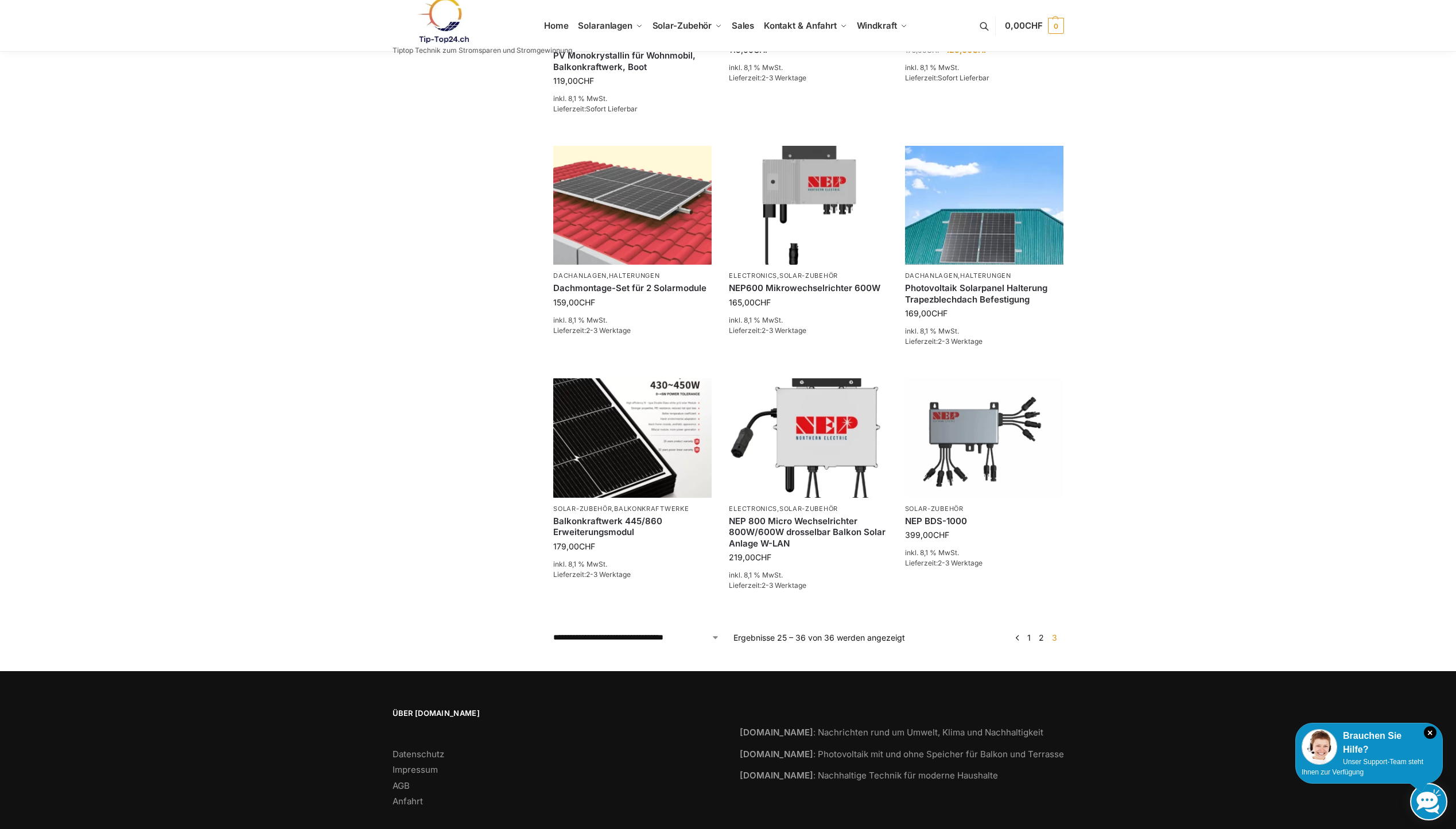
scroll to position [604, 0]
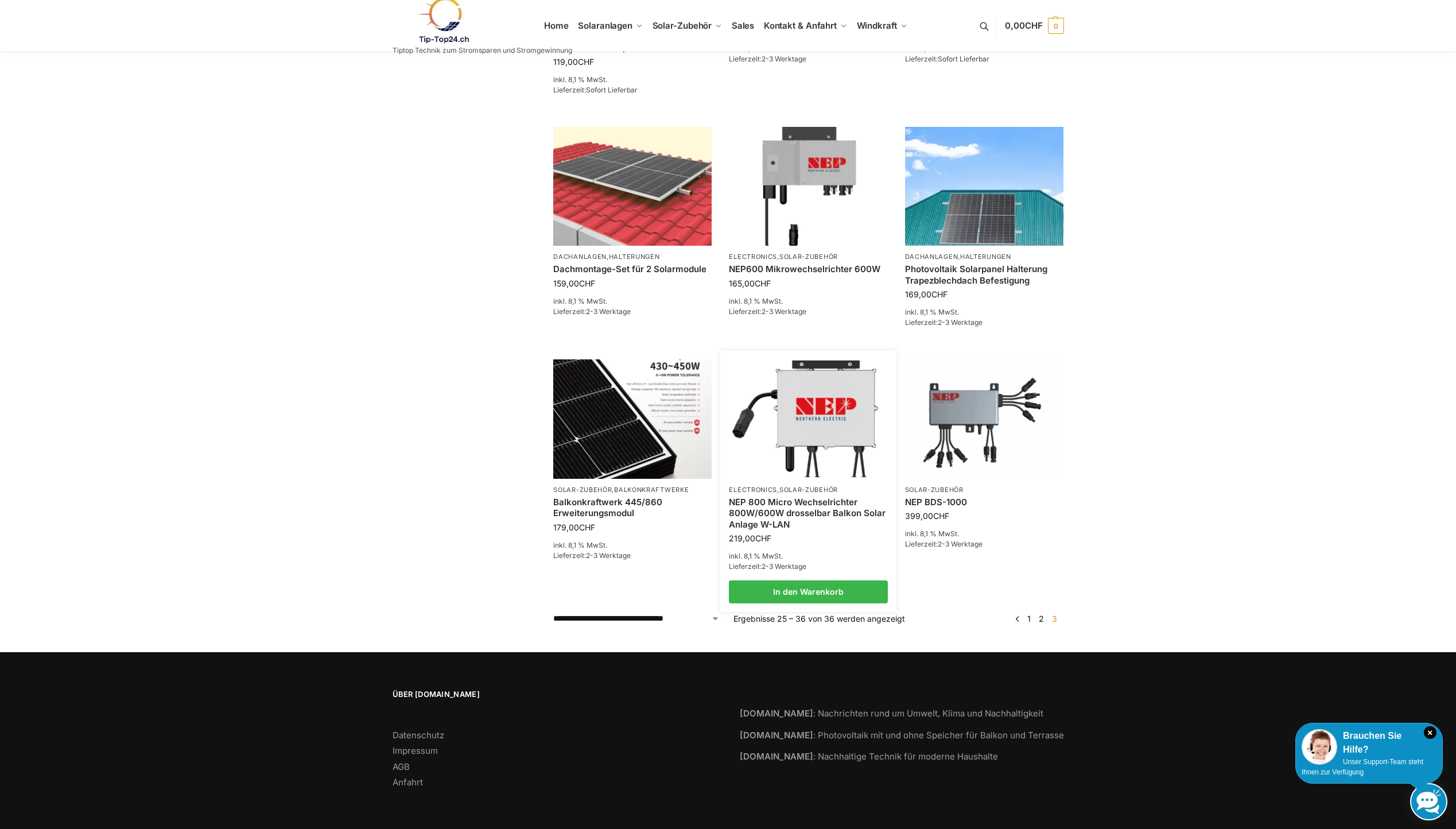
click at [777, 503] on link "NEP 800 Micro Wechselrichter 800W/600W drosselbar Balkon Solar Anlage W-LAN" at bounding box center [808, 513] width 159 height 34
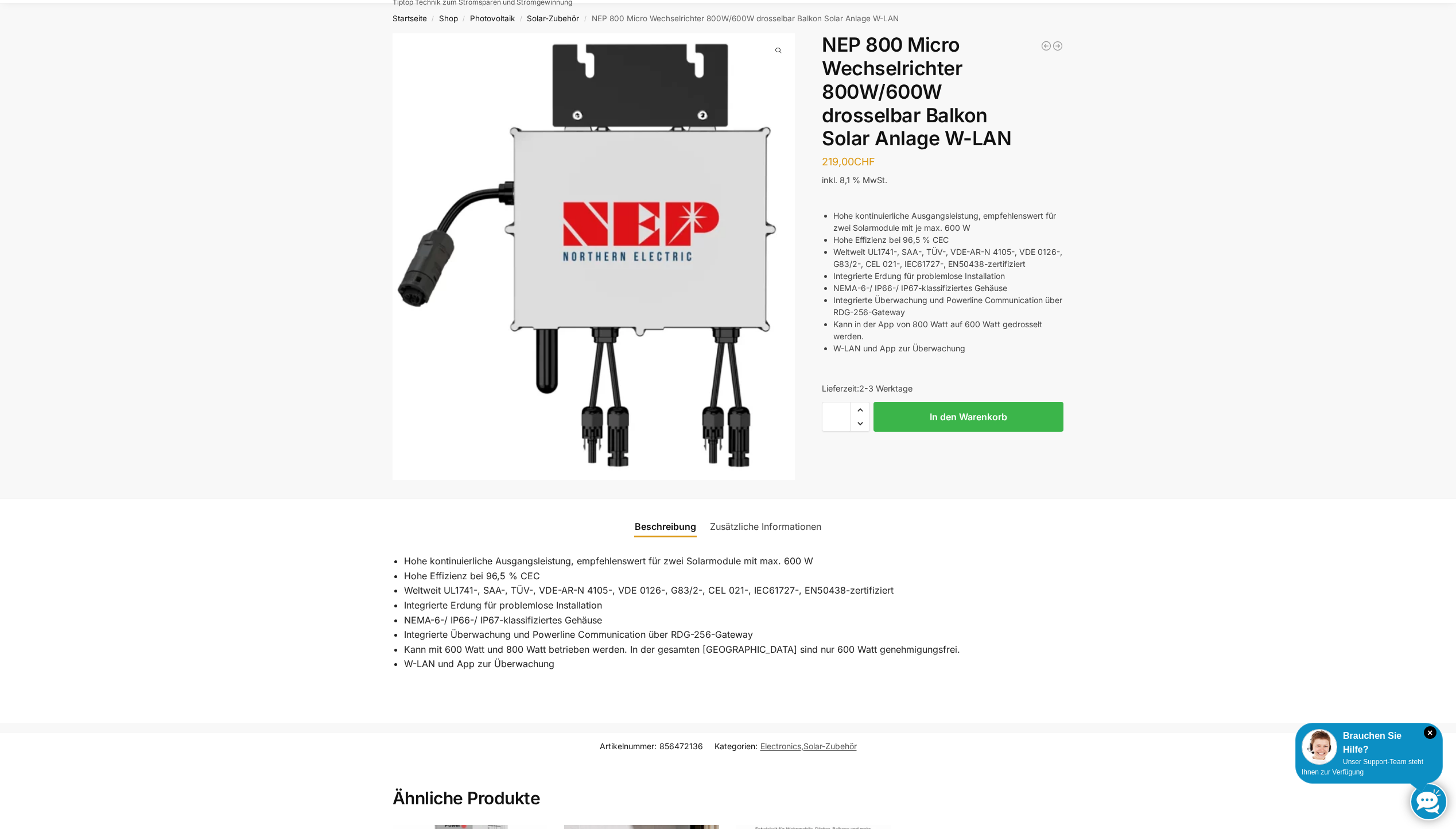
scroll to position [58, 0]
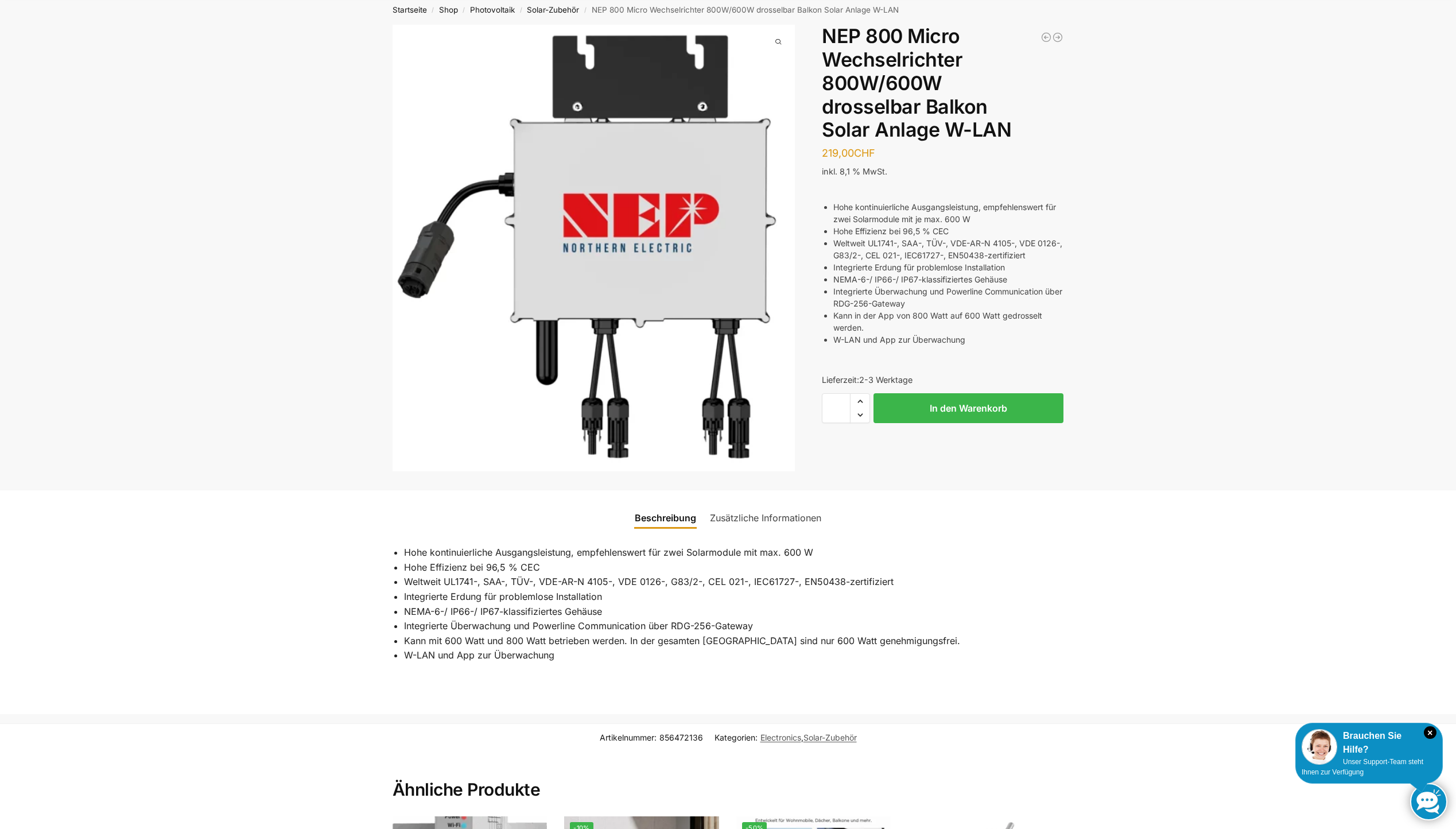
drag, startPoint x: 434, startPoint y: 642, endPoint x: 842, endPoint y: 638, distance: 408.0
click at [842, 638] on li "Kann mit 600 Watt und 800 Watt betrieben werden. In der gesamten [GEOGRAPHIC_DA…" at bounding box center [734, 641] width 660 height 15
drag, startPoint x: 414, startPoint y: 657, endPoint x: 567, endPoint y: 656, distance: 153.0
click at [567, 656] on li "W-LAN und App zur Überwachung" at bounding box center [734, 656] width 660 height 15
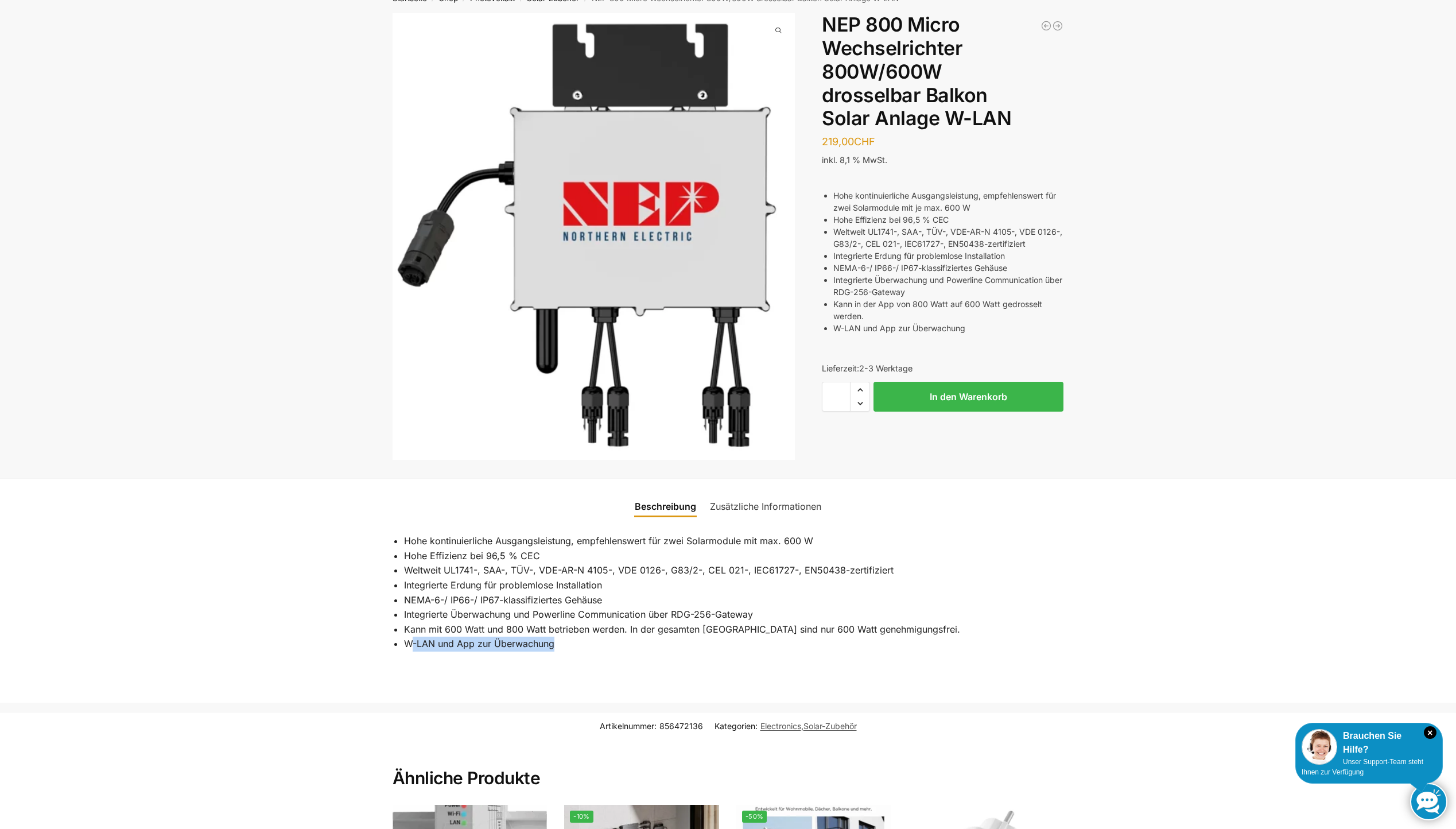
scroll to position [0, 0]
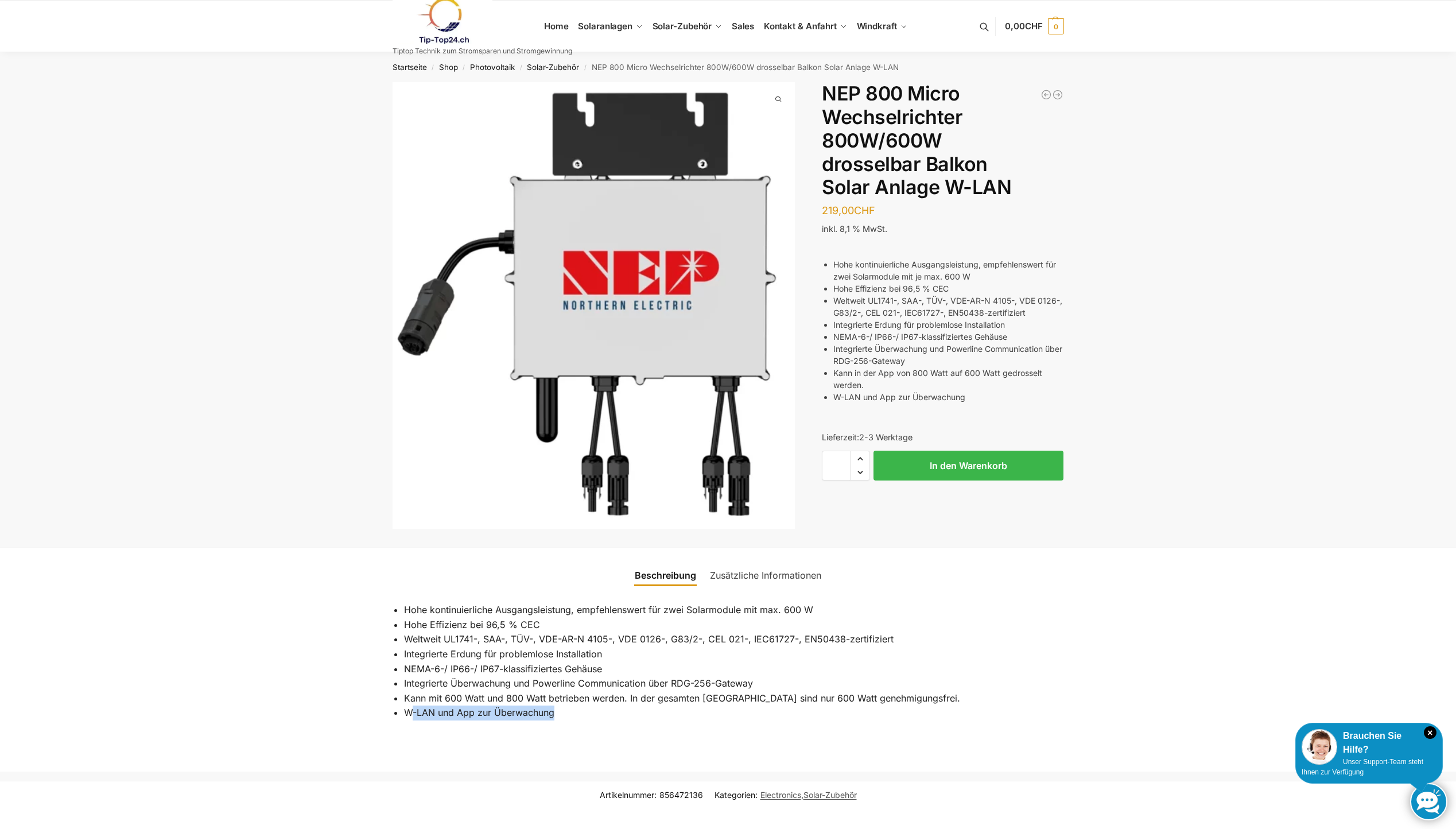
drag, startPoint x: 824, startPoint y: 93, endPoint x: 961, endPoint y: 115, distance: 138.8
click at [961, 115] on h1 "NEP 800 Micro Wechselrichter 800W/600W drosselbar Balkon Solar Anlage W-LAN" at bounding box center [943, 141] width 242 height 117
click at [849, 92] on h1 "NEP 800 Micro Wechselrichter 800W/600W drosselbar Balkon Solar Anlage W-LAN" at bounding box center [943, 141] width 242 height 117
click at [824, 92] on h1 "NEP 800 Micro Wechselrichter 800W/600W drosselbar Balkon Solar Anlage W-LAN" at bounding box center [943, 141] width 242 height 117
drag, startPoint x: 825, startPoint y: 92, endPoint x: 960, endPoint y: 93, distance: 135.0
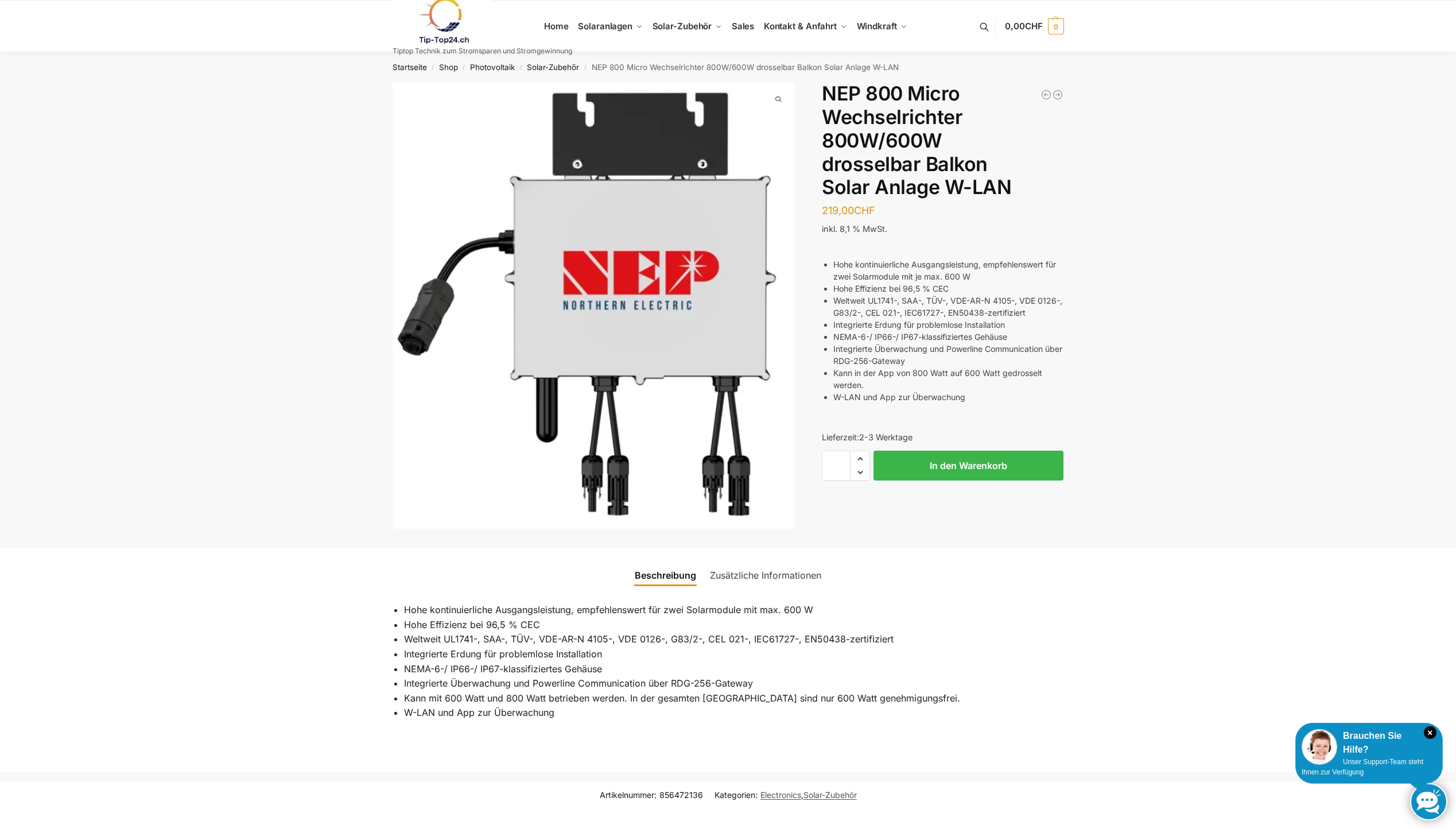
click at [960, 93] on h1 "NEP 800 Micro Wechselrichter 800W/600W drosselbar Balkon Solar Anlage W-LAN" at bounding box center [943, 141] width 242 height 117
